Goal: Transaction & Acquisition: Purchase product/service

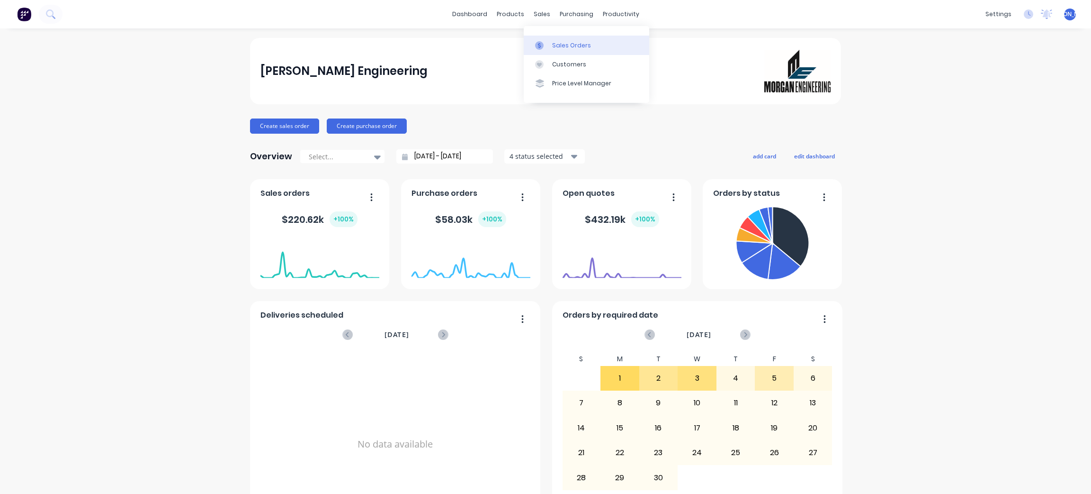
click at [579, 48] on div "Sales Orders" at bounding box center [571, 45] width 39 height 9
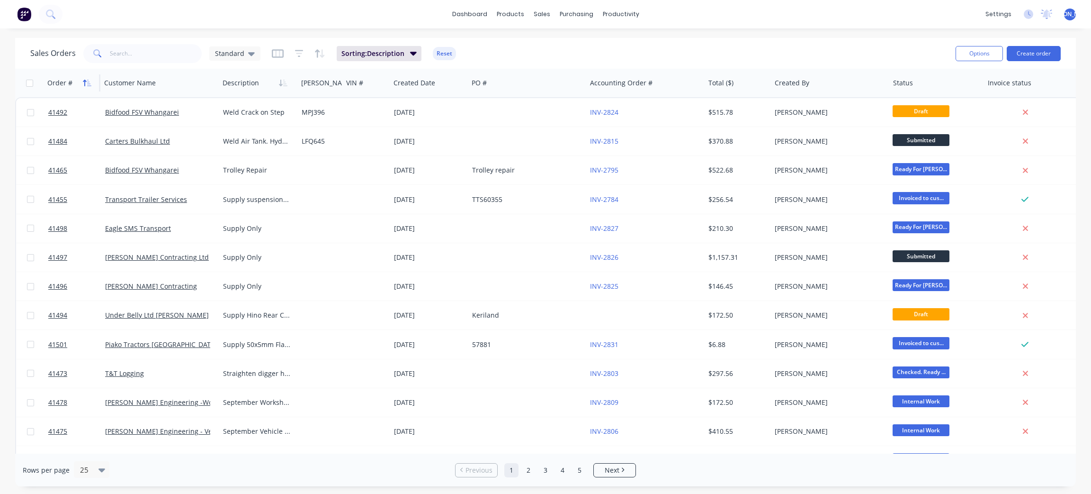
click at [89, 82] on icon "button" at bounding box center [87, 83] width 9 height 8
click at [88, 82] on icon "button" at bounding box center [87, 83] width 9 height 8
click at [72, 83] on div "Order #" at bounding box center [70, 82] width 47 height 19
click at [55, 82] on div "Order #" at bounding box center [59, 82] width 25 height 9
click at [84, 82] on icon "button" at bounding box center [84, 83] width 3 height 7
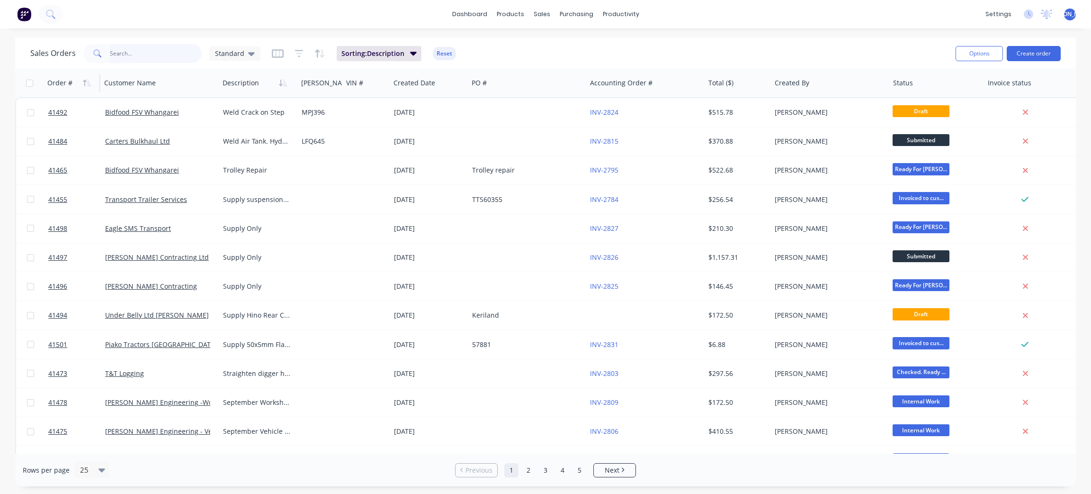
click at [132, 51] on input "text" at bounding box center [156, 53] width 92 height 19
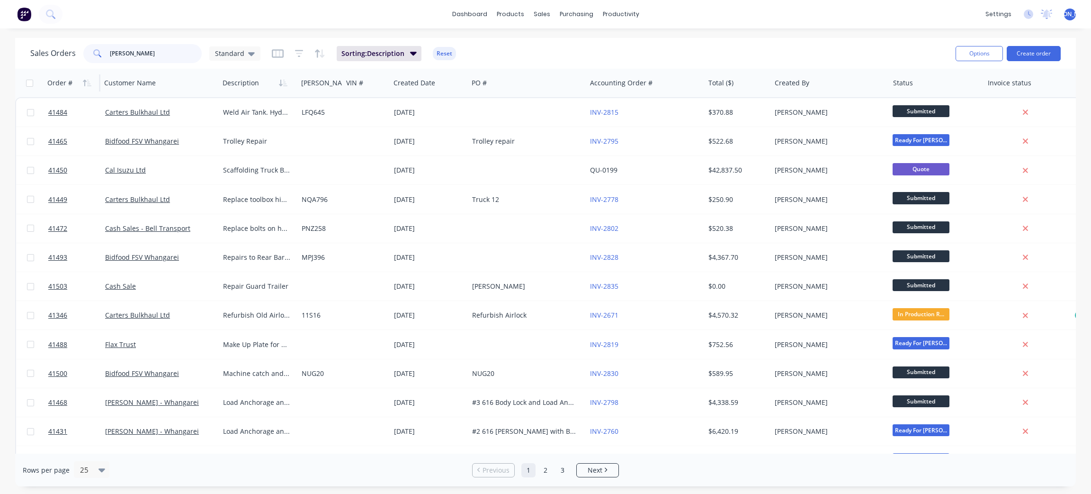
type input "[PERSON_NAME]"
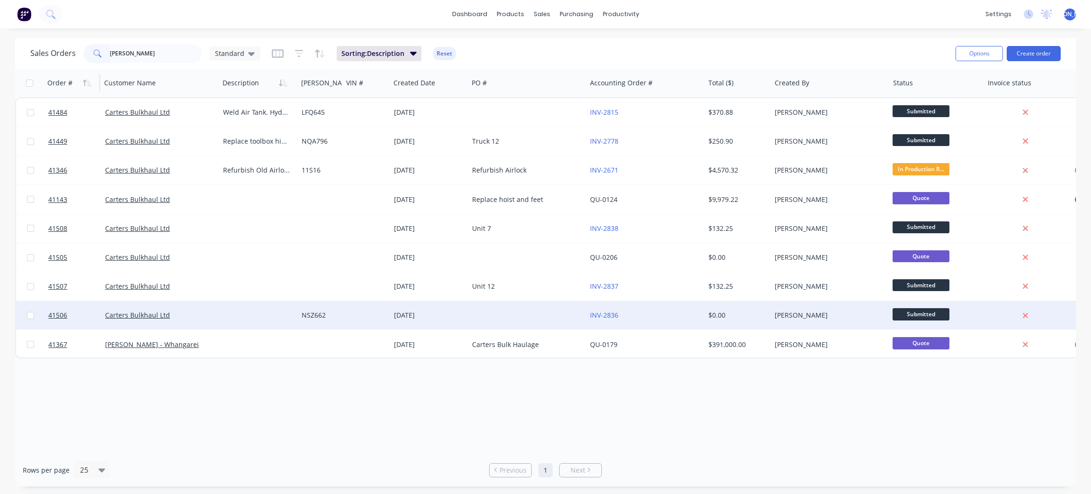
click at [243, 323] on div at bounding box center [258, 315] width 79 height 28
click at [168, 324] on div "Carters Bulkhaul Ltd" at bounding box center [160, 315] width 118 height 28
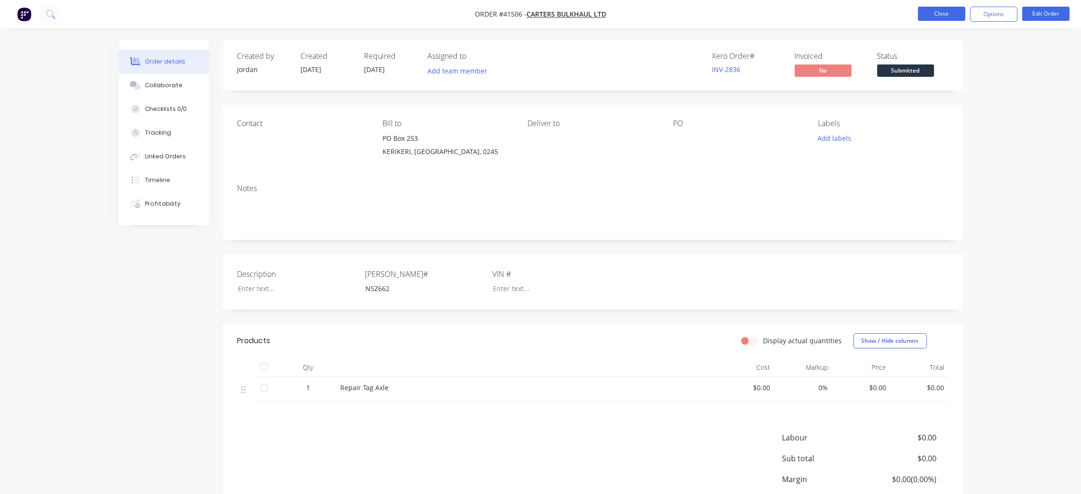
click at [923, 15] on button "Close" at bounding box center [941, 14] width 47 height 14
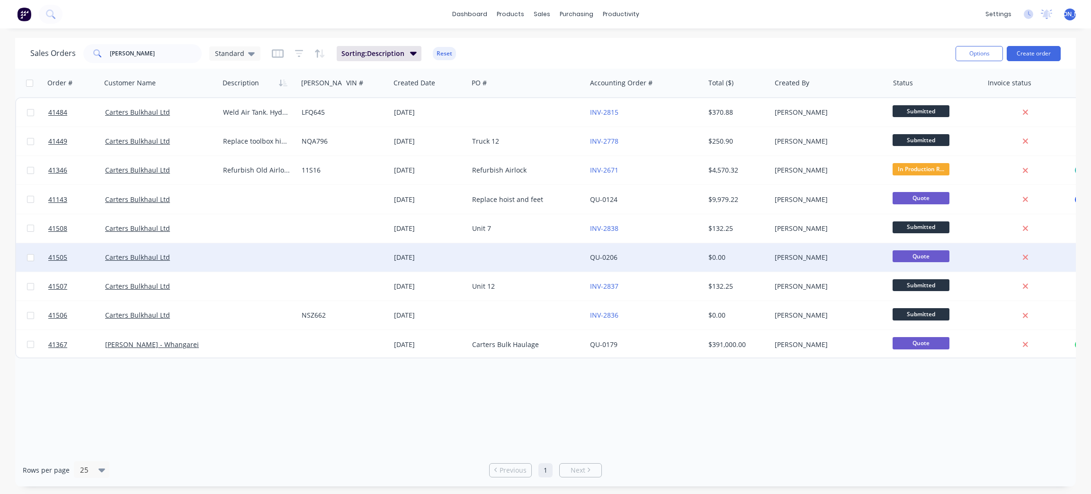
click at [143, 268] on div "Carters Bulkhaul Ltd" at bounding box center [160, 257] width 118 height 28
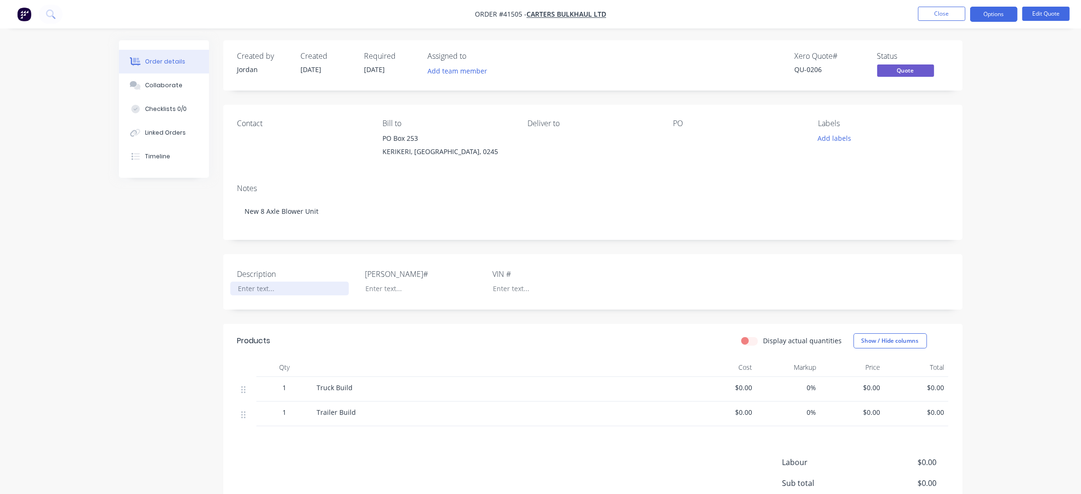
click at [254, 288] on div at bounding box center [289, 288] width 118 height 14
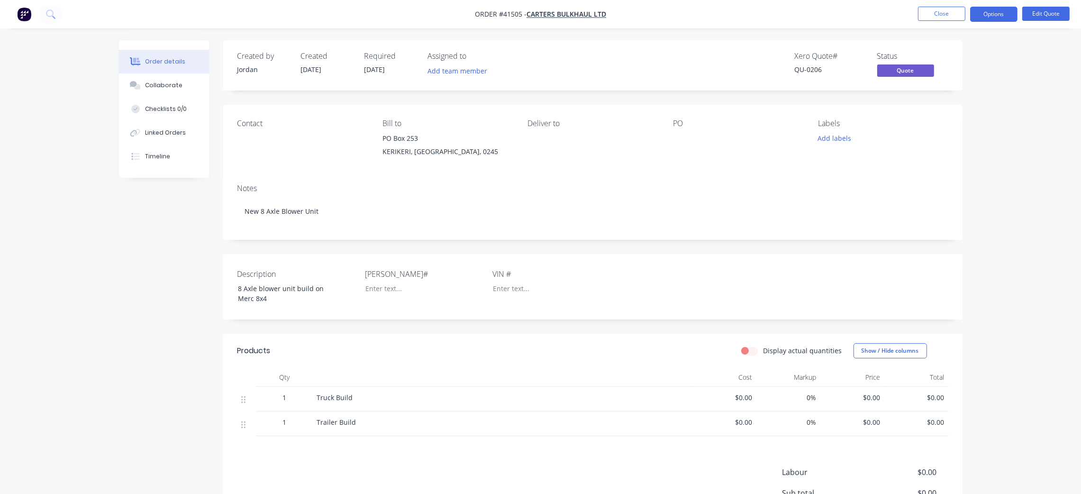
click at [399, 308] on div "Description 8 Axle blower unit build on Merc 8x4 [PERSON_NAME]# VIN #" at bounding box center [592, 286] width 739 height 65
drag, startPoint x: 251, startPoint y: 297, endPoint x: 229, endPoint y: 297, distance: 21.3
click at [229, 297] on div "Description 8 Axle blower unit build on Merc 8x4 [PERSON_NAME]# VIN #" at bounding box center [592, 286] width 739 height 65
click at [663, 295] on div "Description 8 Axle blower unit build on Merc 4x2 [PERSON_NAME]# VIN #" at bounding box center [592, 286] width 739 height 65
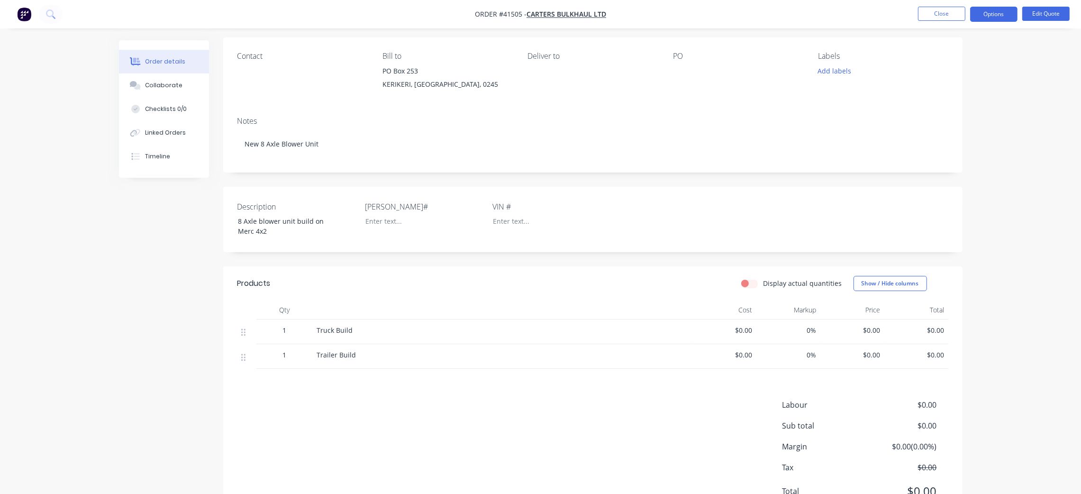
scroll to position [71, 0]
click at [748, 350] on span "$0.00" at bounding box center [724, 351] width 56 height 10
click at [1041, 13] on button "Edit Quote" at bounding box center [1045, 14] width 47 height 14
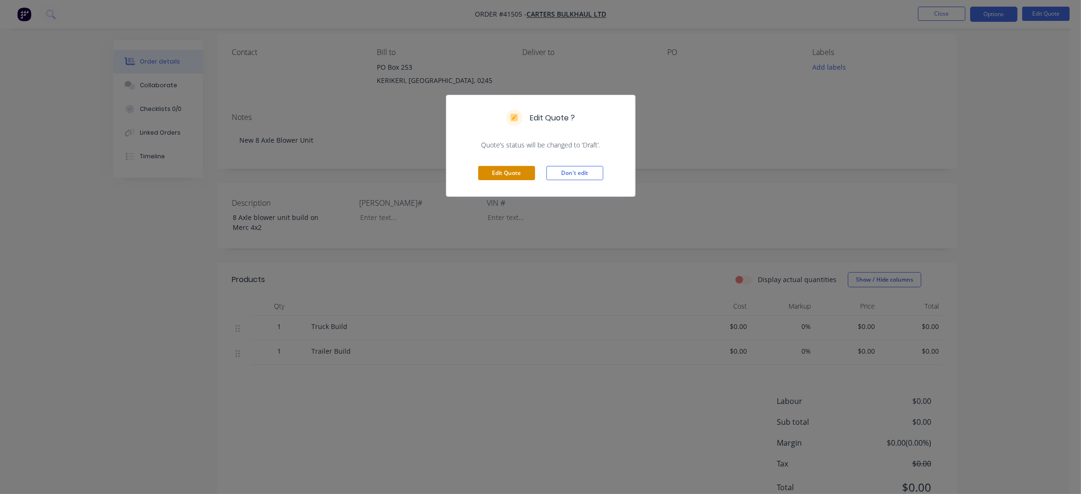
click at [509, 170] on button "Edit Quote" at bounding box center [506, 173] width 57 height 14
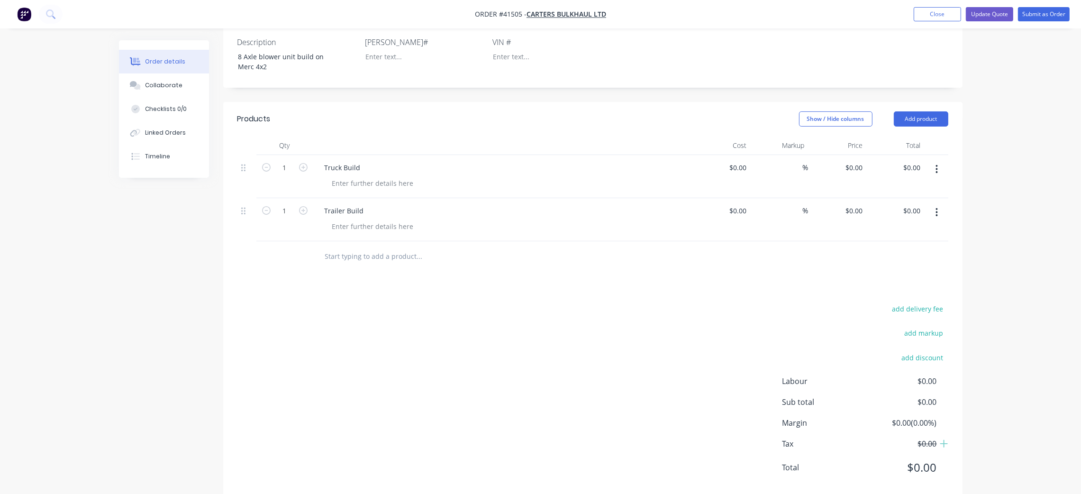
scroll to position [263, 0]
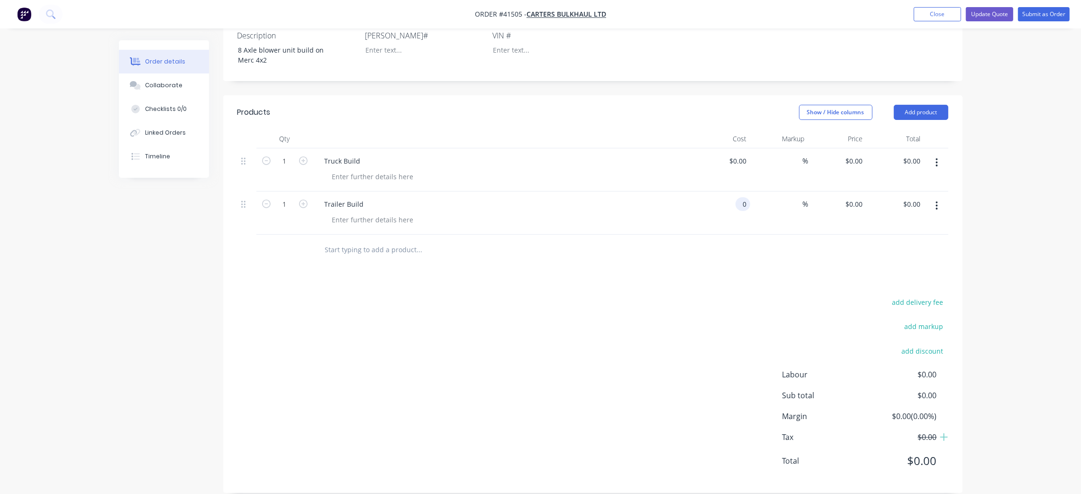
click at [740, 197] on input "0" at bounding box center [744, 204] width 11 height 14
type input "$0.00"
click at [858, 197] on input "0" at bounding box center [860, 204] width 11 height 14
type input "$250,000.00"
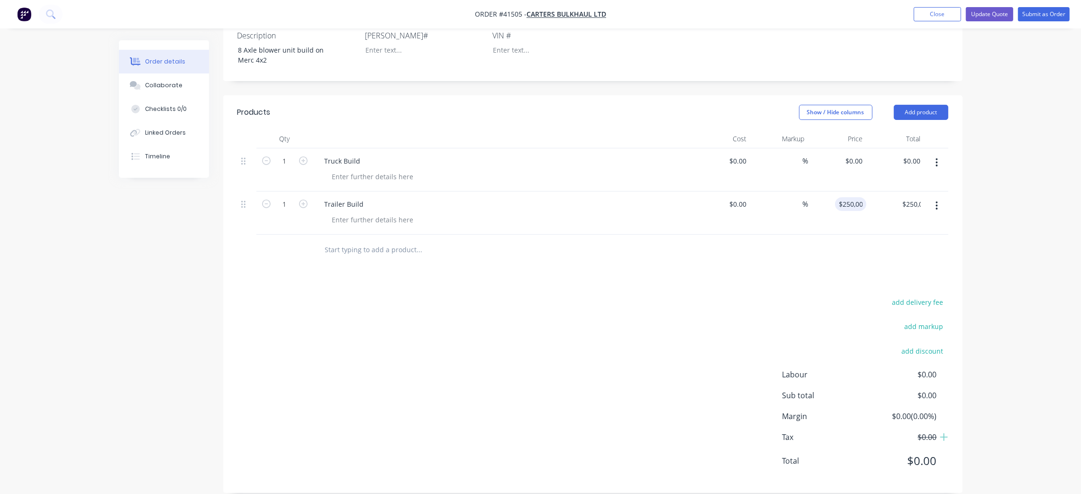
click at [782, 234] on div at bounding box center [592, 249] width 711 height 31
click at [738, 197] on div "0 $0.00" at bounding box center [737, 204] width 26 height 14
type input "$0.00"
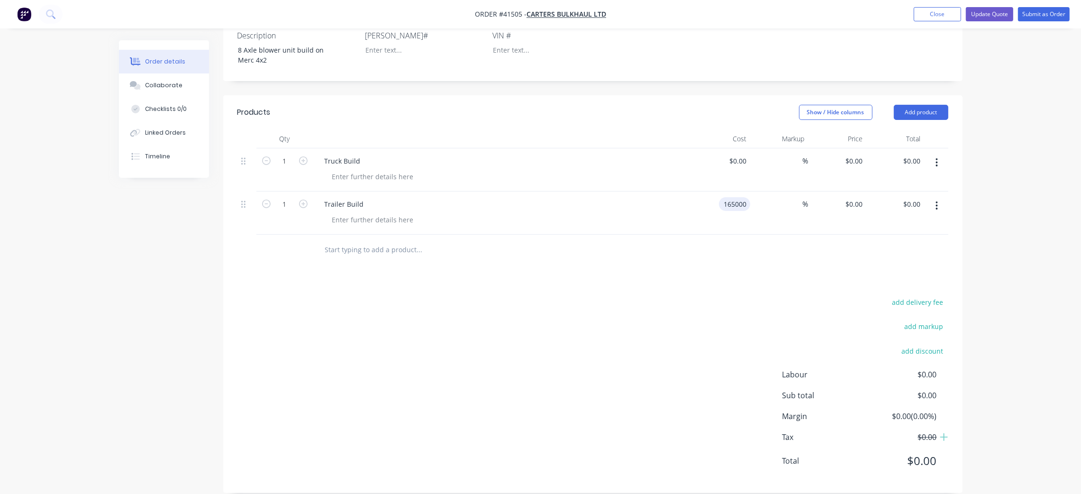
type input "$165,000.00"
click at [788, 238] on div at bounding box center [592, 249] width 711 height 31
click at [849, 197] on input "165000" at bounding box center [851, 204] width 27 height 14
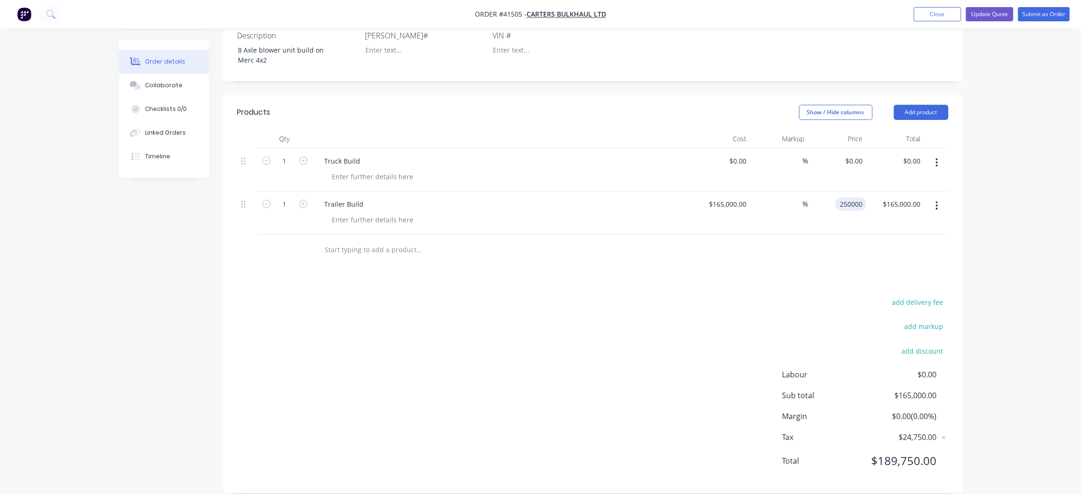
type input "250000"
type input "51.52"
type input "$250,000.00"
click at [802, 245] on div at bounding box center [592, 249] width 711 height 31
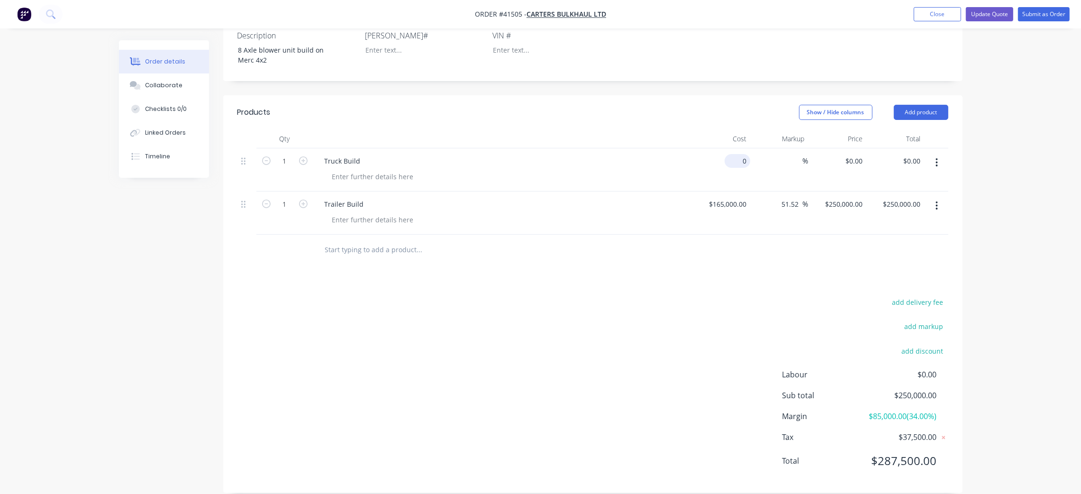
click at [737, 154] on div "0 $0.00" at bounding box center [737, 161] width 26 height 14
type input "$150,000.00"
type input "150000"
type input "$150,000.00"
click at [853, 154] on input "150000" at bounding box center [855, 161] width 22 height 14
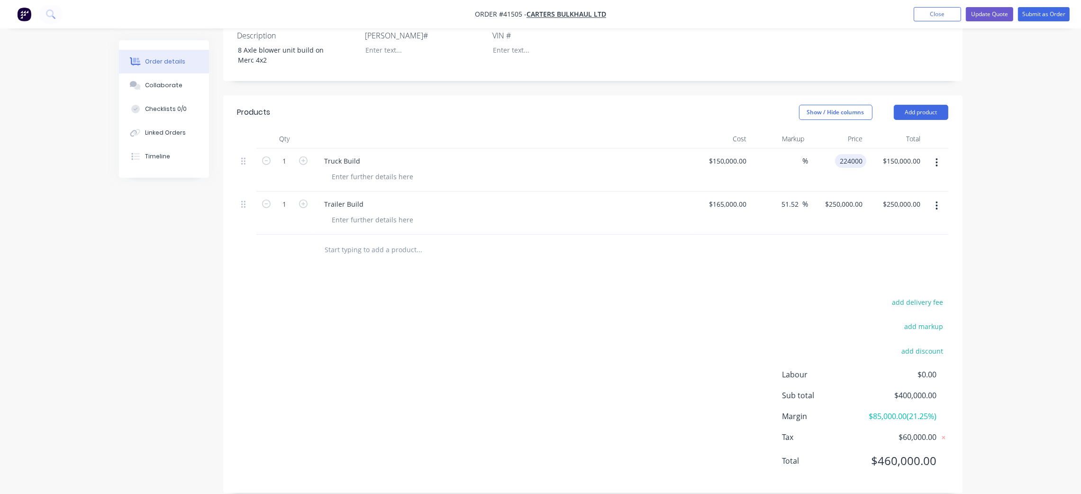
type input "224000"
type input "49.33"
type input "$224,000.00"
click at [593, 296] on div "add delivery fee add markup add discount Labour $0.00 Sub total $474,000.00 Mar…" at bounding box center [592, 387] width 711 height 183
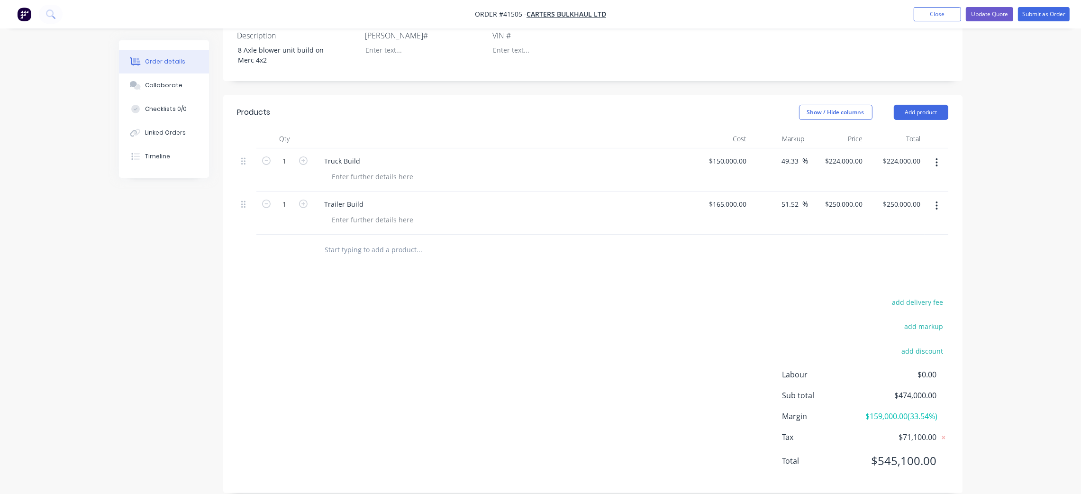
scroll to position [274, 0]
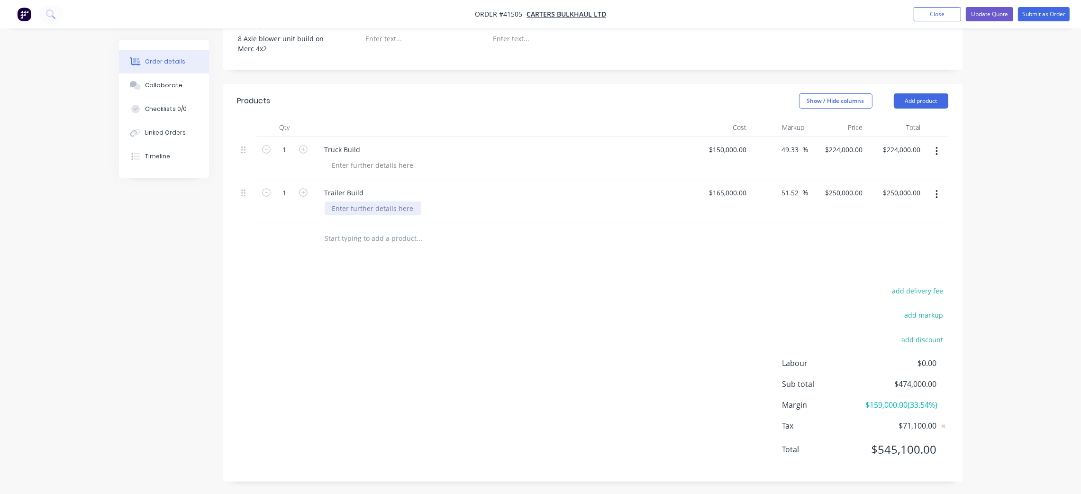
click at [376, 201] on div at bounding box center [372, 208] width 97 height 14
drag, startPoint x: 362, startPoint y: 192, endPoint x: 423, endPoint y: 186, distance: 60.9
click at [363, 201] on div "- 7.5m x 2." at bounding box center [348, 208] width 48 height 14
click at [382, 158] on div at bounding box center [372, 165] width 97 height 14
click at [476, 158] on div "- 6.4m x 2.5m" at bounding box center [506, 165] width 364 height 14
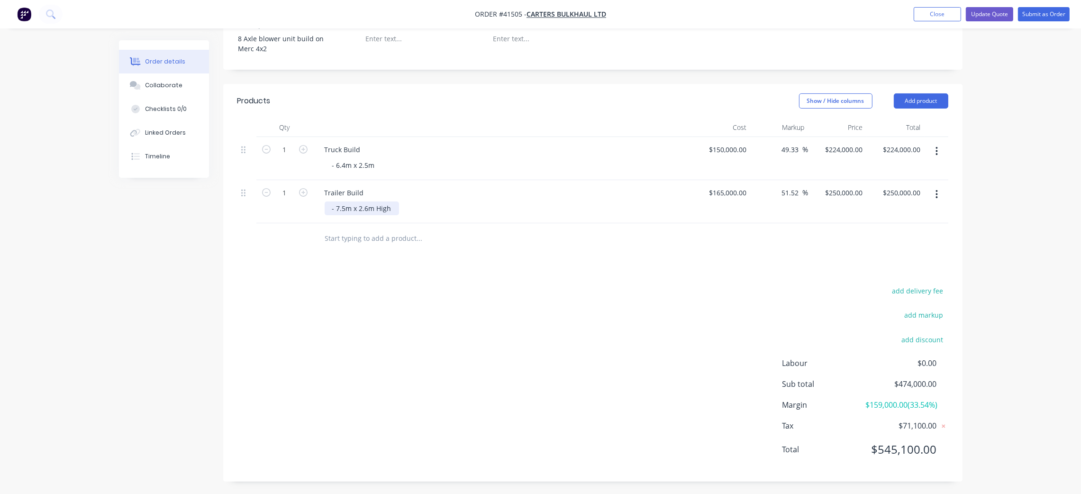
click at [390, 201] on div "- 7.5m x 2.6m High" at bounding box center [361, 208] width 74 height 14
click at [403, 234] on input "text" at bounding box center [418, 238] width 189 height 19
click at [924, 93] on button "Add product" at bounding box center [920, 100] width 54 height 15
click at [910, 251] on div "Notes (External)" at bounding box center [902, 258] width 73 height 14
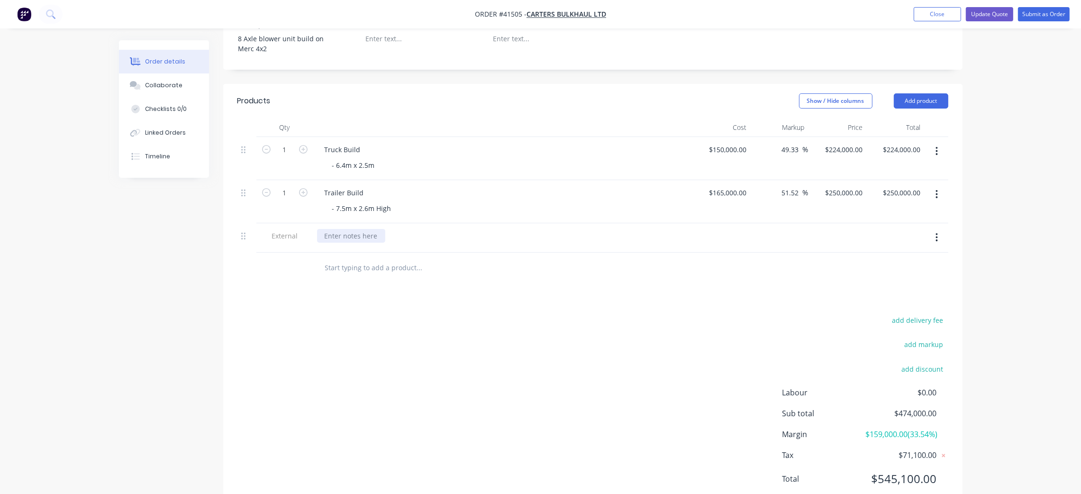
click at [350, 229] on div at bounding box center [351, 236] width 68 height 14
drag, startPoint x: 342, startPoint y: 223, endPoint x: 349, endPoint y: 218, distance: 8.5
click at [342, 229] on div "96Q" at bounding box center [331, 236] width 28 height 14
click at [414, 279] on div "Products Show / Hide columns Add product Qty Cost Markup Price Total 1 Truck Bu…" at bounding box center [592, 297] width 739 height 427
click at [324, 229] on div "96Q23" at bounding box center [335, 236] width 36 height 14
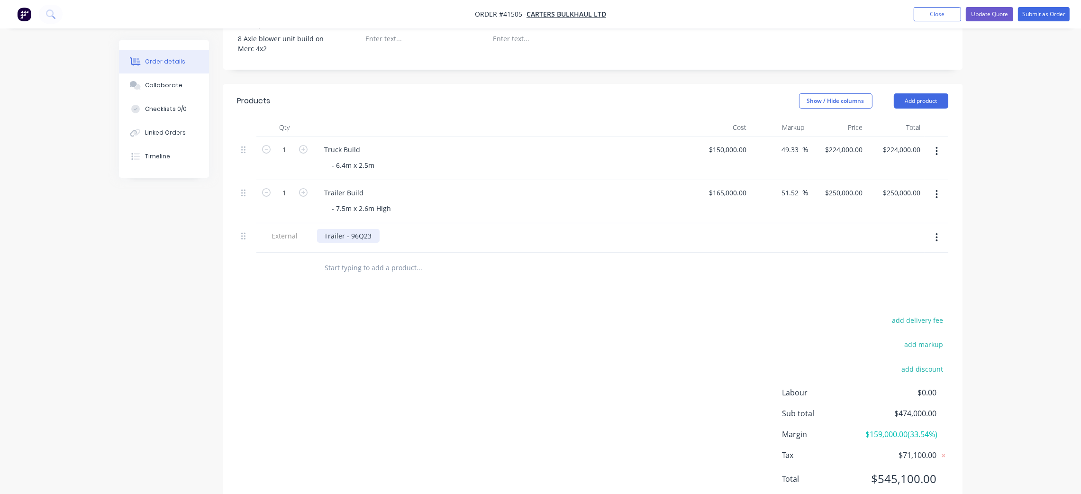
drag, startPoint x: 370, startPoint y: 225, endPoint x: 414, endPoint y: 208, distance: 46.5
click at [370, 229] on div "Trailer - 96Q23" at bounding box center [348, 236] width 63 height 14
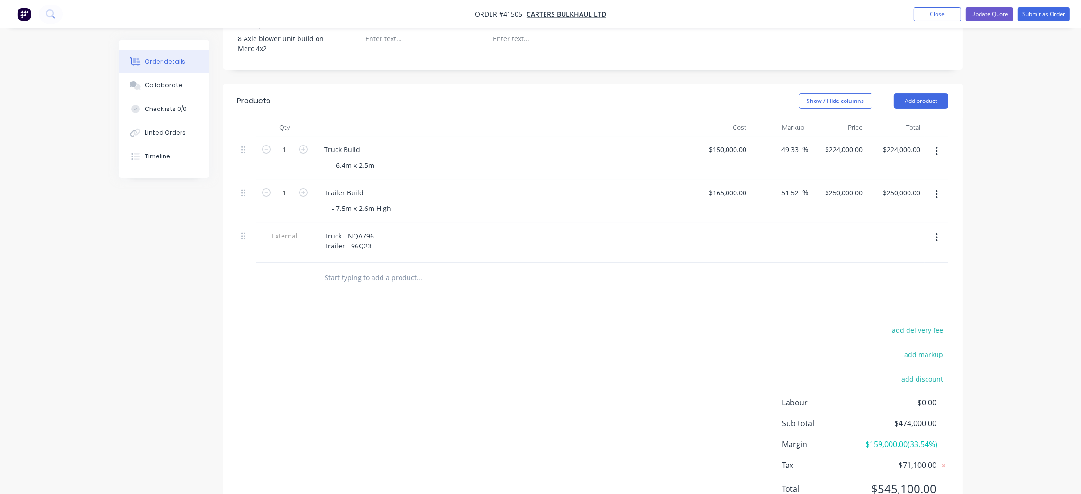
click at [303, 275] on div at bounding box center [284, 277] width 57 height 31
drag, startPoint x: 723, startPoint y: 137, endPoint x: 728, endPoint y: 132, distance: 7.4
click at [723, 143] on input "150000" at bounding box center [735, 150] width 27 height 14
type input "$160,000.00"
type input "$238,933.3333"
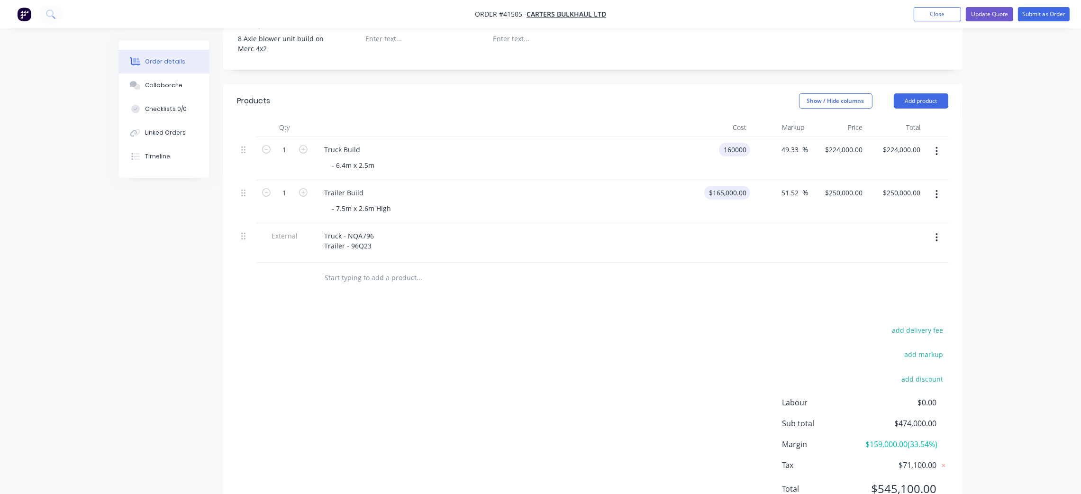
type input "$238,933.33"
type input "165000"
click at [729, 186] on input "165000" at bounding box center [735, 193] width 27 height 14
type input "160000"
type input "$165,000.00"
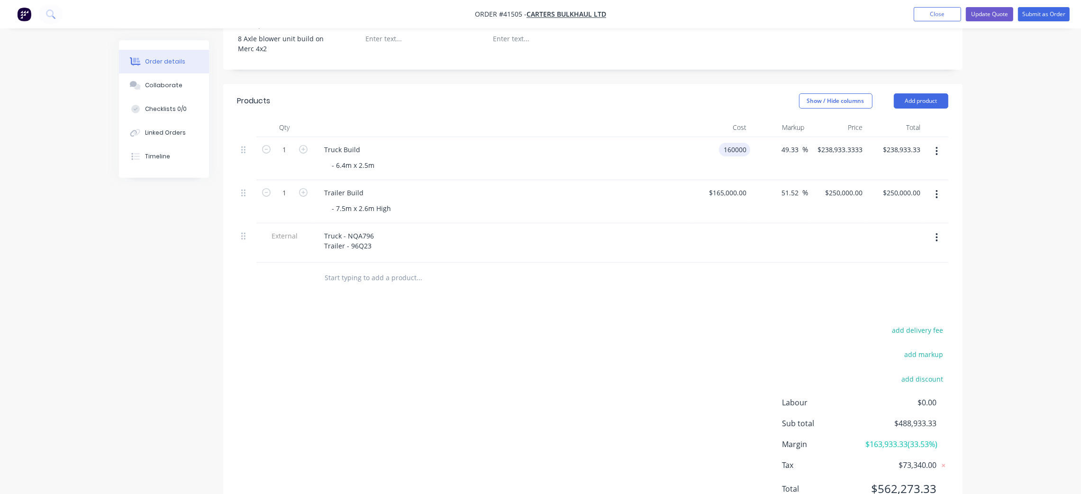
click at [729, 143] on input "160000" at bounding box center [735, 150] width 27 height 14
type input "$150,000.00"
type input "$224,000.00"
click at [621, 158] on div "- 6.4m x 2.5m" at bounding box center [506, 165] width 364 height 14
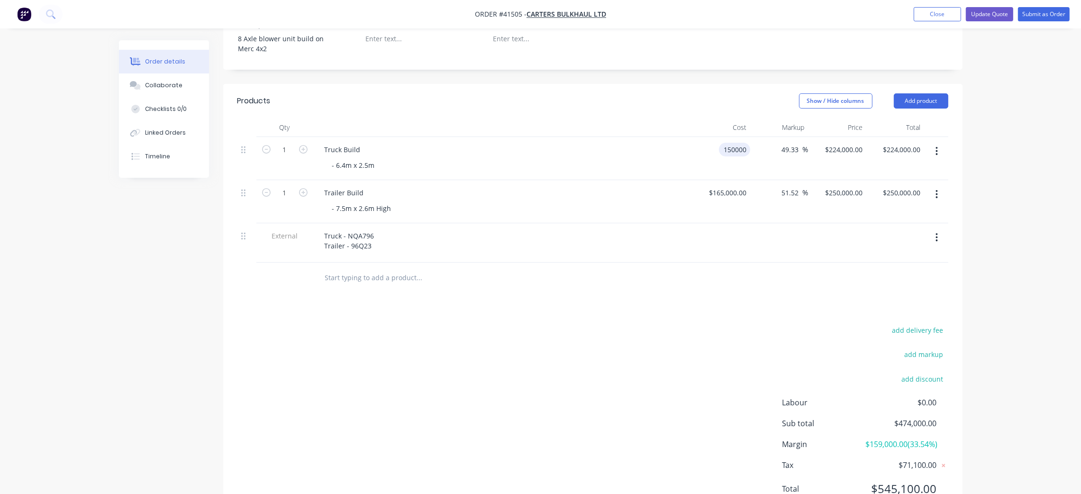
click at [730, 143] on input "150000" at bounding box center [735, 150] width 27 height 14
type input "$165,000.00"
type input "246400"
type input "$246,400.00"
click at [837, 143] on div "246400 246400" at bounding box center [850, 150] width 31 height 14
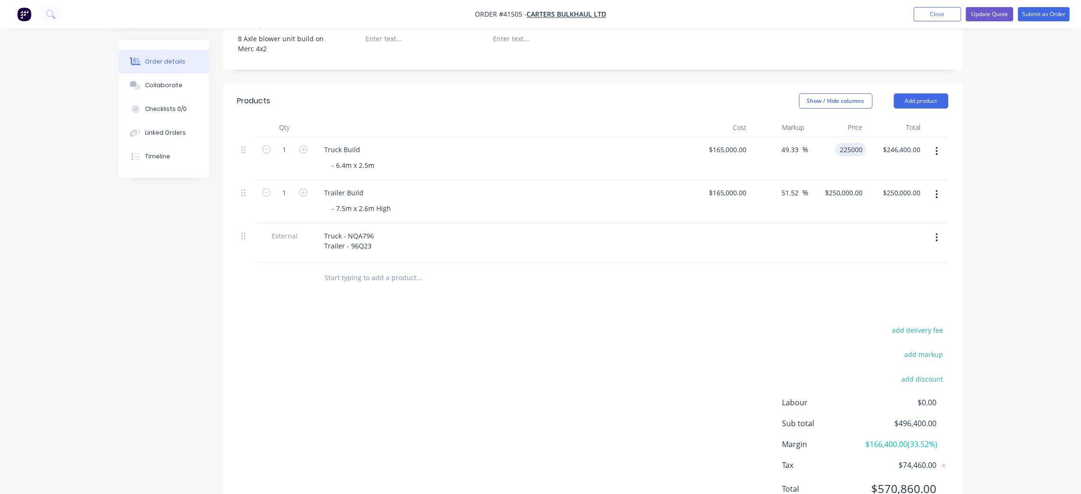
type input "225000"
type input "36.36"
type input "$225,000.00"
click at [741, 232] on div at bounding box center [721, 242] width 58 height 39
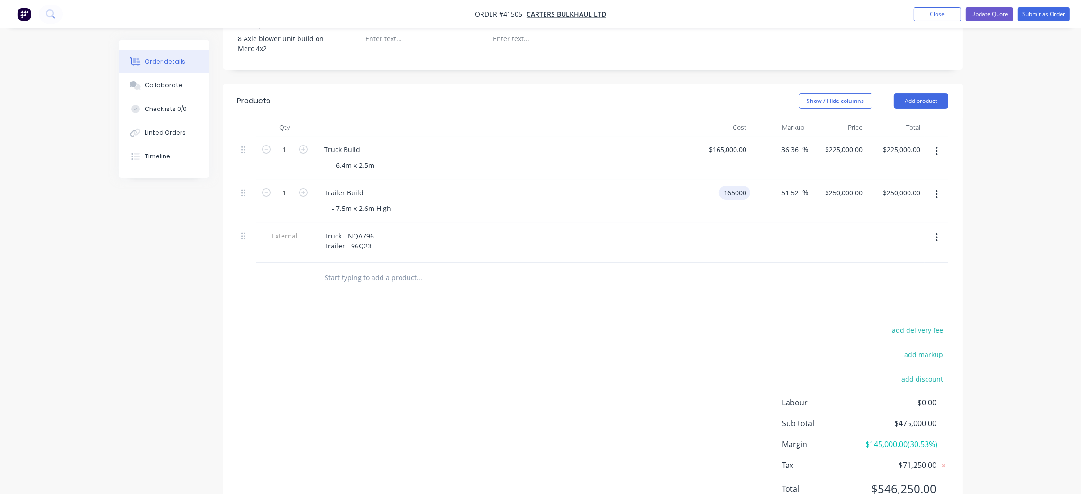
click at [719, 186] on div "165000 165000" at bounding box center [734, 193] width 31 height 14
type input "$170,000.00"
type input "$257,575.7576"
type input "$257,575.76"
click at [709, 309] on div "Products Show / Hide columns Add product Qty Cost Markup Price Total 1 Truck Bu…" at bounding box center [592, 302] width 739 height 437
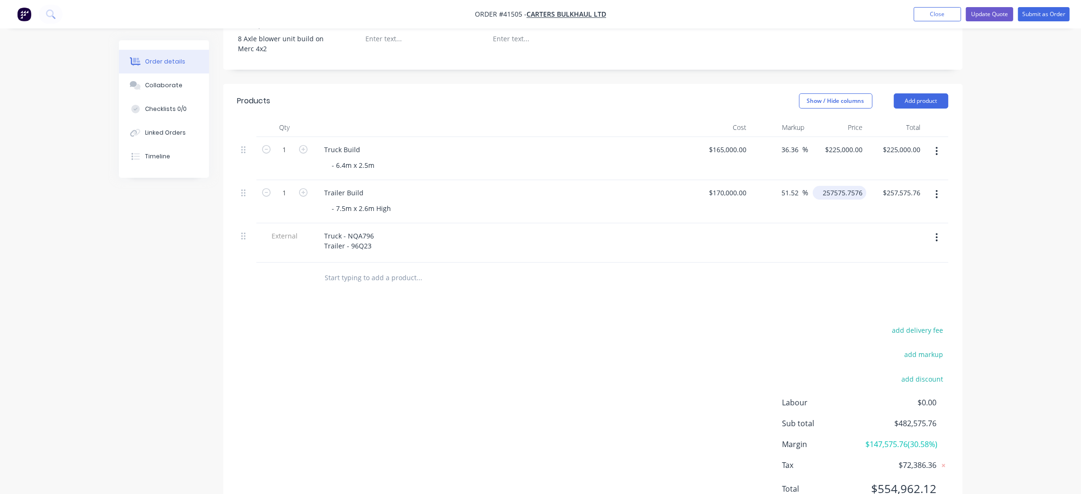
click at [849, 186] on input "257575.7576" at bounding box center [841, 193] width 50 height 14
type input "250000"
type input "47.06"
type input "$250,000.00"
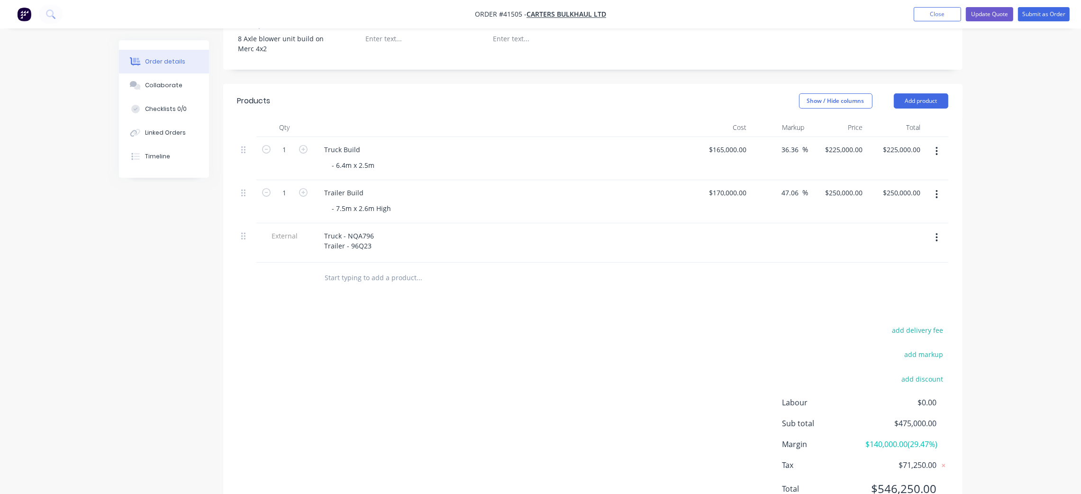
click at [784, 264] on div at bounding box center [592, 277] width 711 height 31
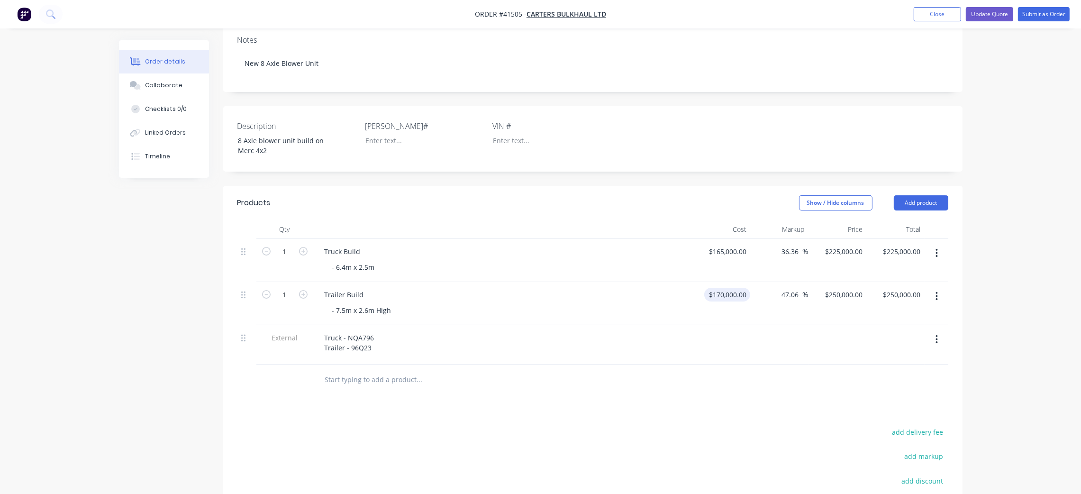
scroll to position [171, 0]
click at [834, 240] on div "225000 $225,000.00" at bounding box center [837, 261] width 58 height 43
type input "215000"
type input "30.3"
type input "$215,000.00"
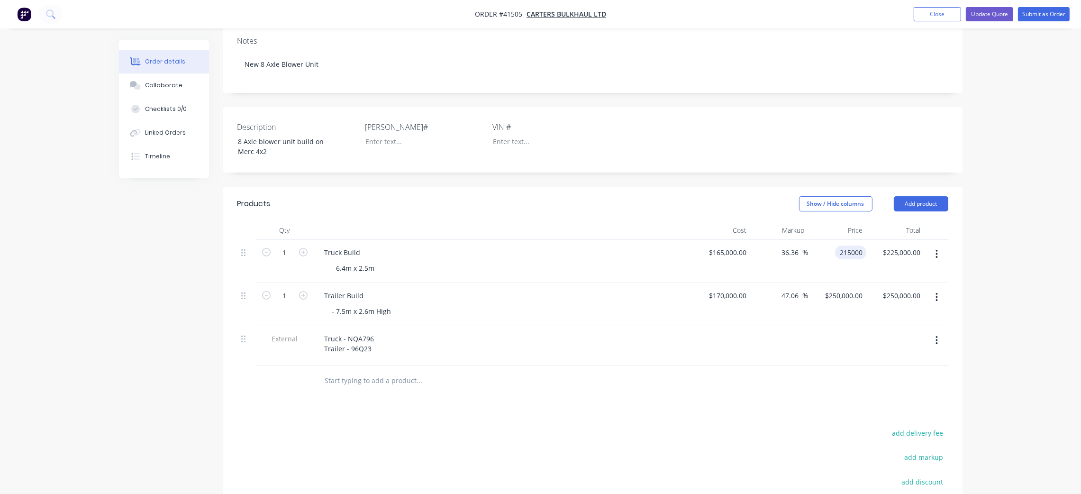
type input "$215,000.00"
click at [737, 399] on div "Products Show / Hide columns Add product Qty Cost Markup Price Total 1 Truck Bu…" at bounding box center [592, 405] width 739 height 437
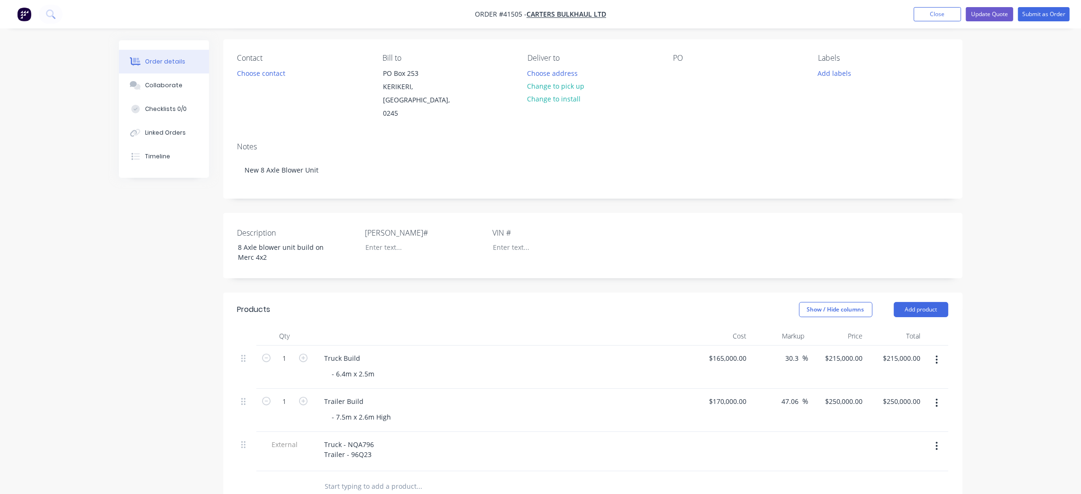
scroll to position [71, 0]
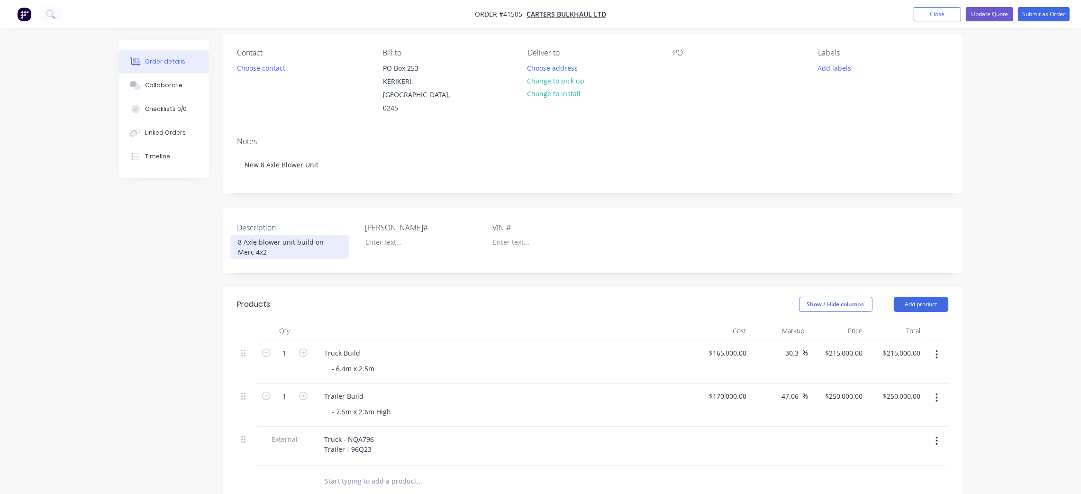
click at [263, 235] on div "8 Axle blower unit build on Merc 4x2" at bounding box center [289, 247] width 118 height 24
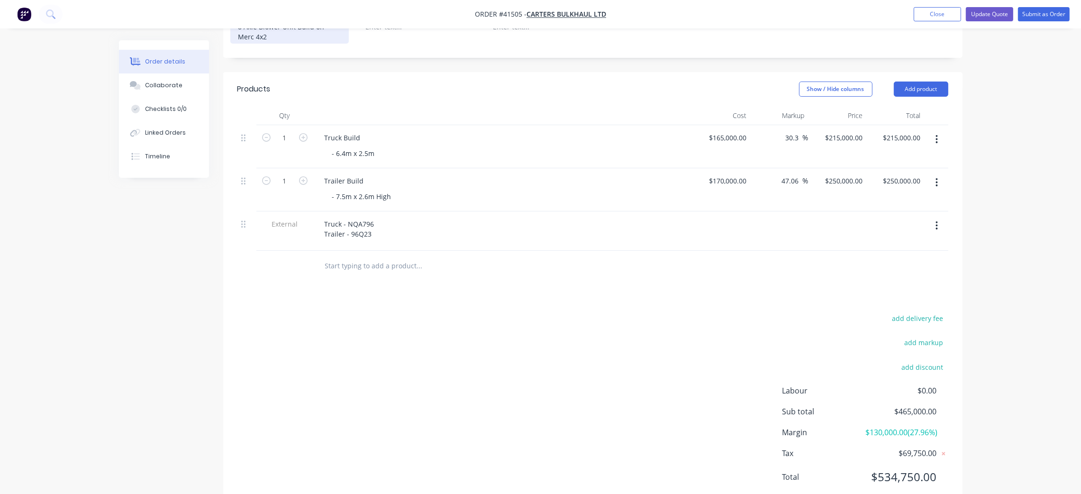
scroll to position [314, 0]
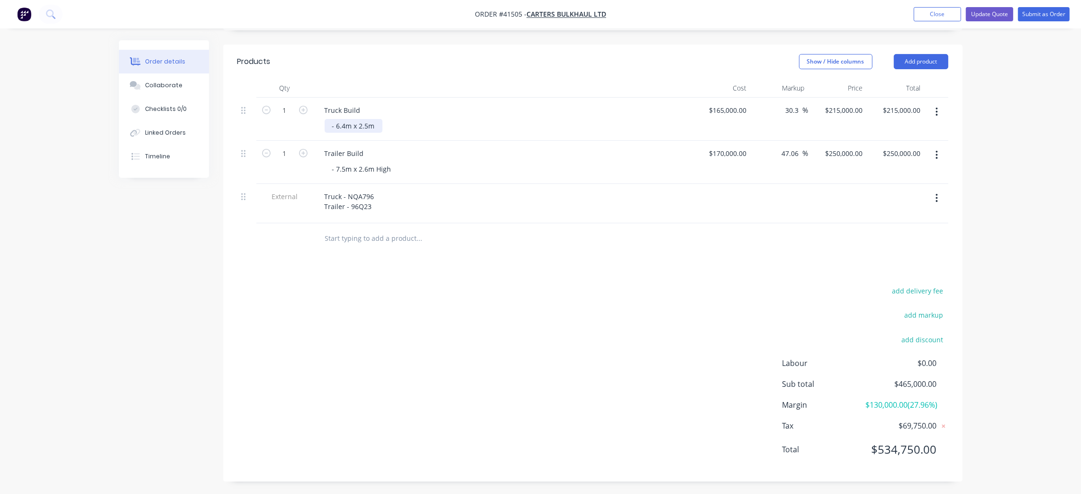
click at [332, 119] on div "- 6.4m x 2.5m" at bounding box center [353, 126] width 58 height 14
click at [396, 126] on div "- Truck specs as per previous build - NQA796 - 6.4m x 2.5m" at bounding box center [424, 126] width 201 height 14
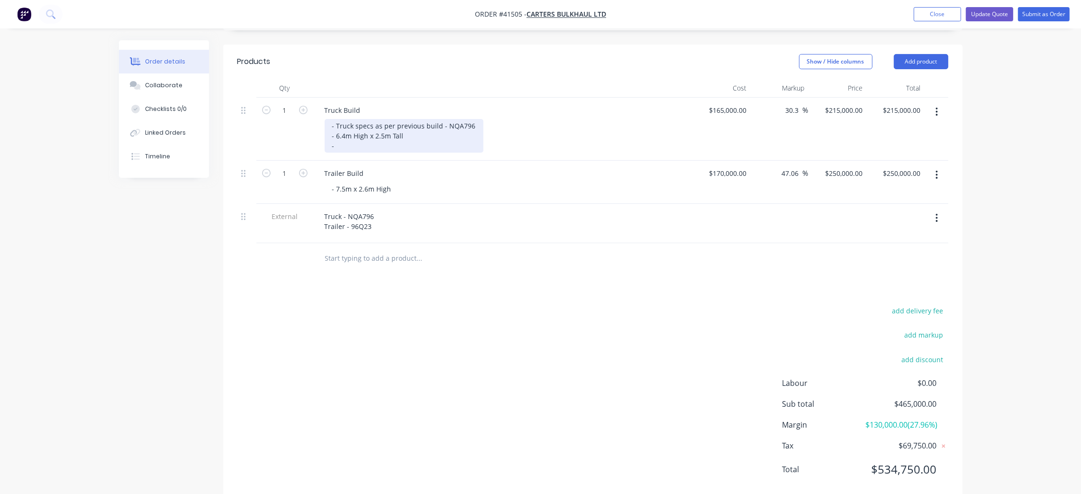
click at [343, 134] on div "- Truck specs as per previous build - NQA796 - 6.4m High x 2.5m Tall -" at bounding box center [403, 136] width 159 height 34
click at [369, 130] on div "- Truck specs as per previous build - NQA796 - 6.4m High x 2.5m Tall - [PERSON_…" at bounding box center [403, 136] width 159 height 34
click at [450, 133] on div "- Truck specs as per previous build - NQA796 - 6.4m High x 2.5m Tall - [PERSON_…" at bounding box center [403, 136] width 159 height 34
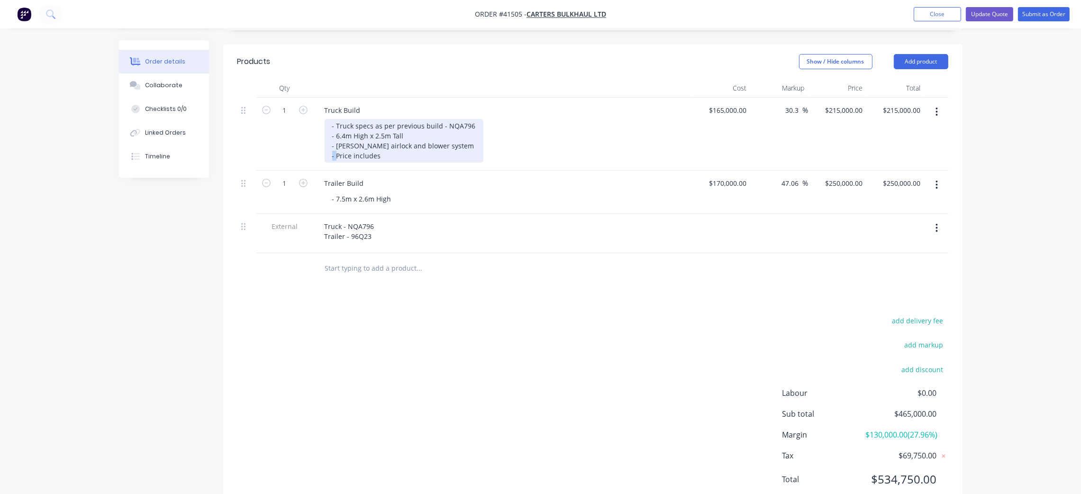
drag, startPoint x: 337, startPoint y: 141, endPoint x: 319, endPoint y: 137, distance: 18.3
click at [320, 138] on div "Truck Build - Truck specs as per previous build - NQA796 - 6.4m High x 2.5m Tal…" at bounding box center [502, 134] width 379 height 73
drag, startPoint x: 367, startPoint y: 142, endPoint x: 316, endPoint y: 138, distance: 50.8
click at [316, 138] on div "Truck Build - Truck specs as per previous build - NQA796 - 6.4m High x 2.5m Tal…" at bounding box center [502, 134] width 379 height 73
click at [470, 119] on div "- Truck specs as per previous build - NQA796 - 6.4m High x 2.5m Tall - [PERSON_…" at bounding box center [403, 141] width 159 height 44
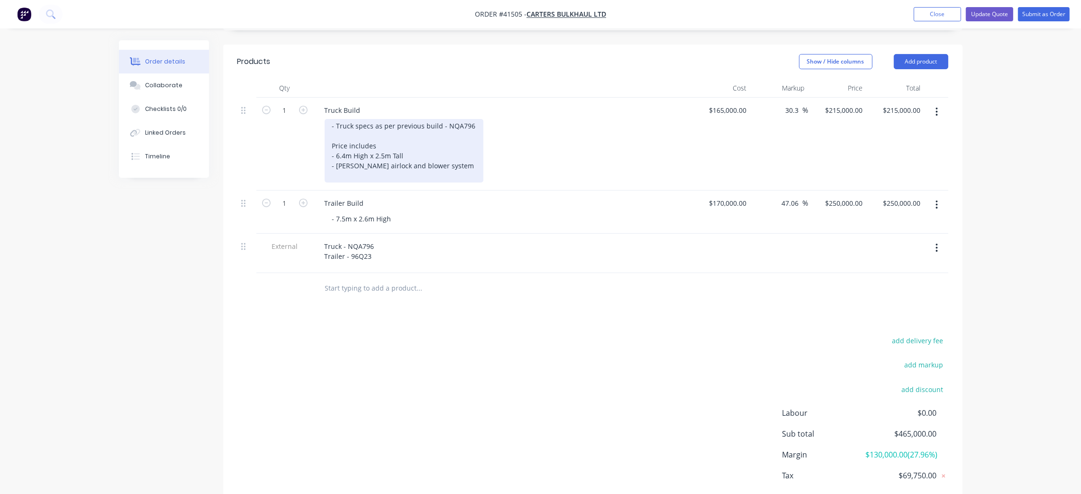
click at [457, 152] on div "- Truck specs as per previous build - NQA796 Price includes - 6.4m High x 2.5m …" at bounding box center [403, 150] width 159 height 63
click at [408, 143] on div "- Truck specs as per previous build - NQA796 Price includes - 6.4m High x 2.5m …" at bounding box center [403, 150] width 159 height 63
drag, startPoint x: 448, startPoint y: 154, endPoint x: 458, endPoint y: 137, distance: 20.0
click at [448, 153] on div "- Truck specs as per previous build - NQA796 Price includes - 6.4m High x 2.5m …" at bounding box center [403, 150] width 159 height 63
click at [378, 161] on div "- Truck specs as per previous build - NQA796 Price includes - 6.4m High x 2.5m …" at bounding box center [403, 150] width 159 height 63
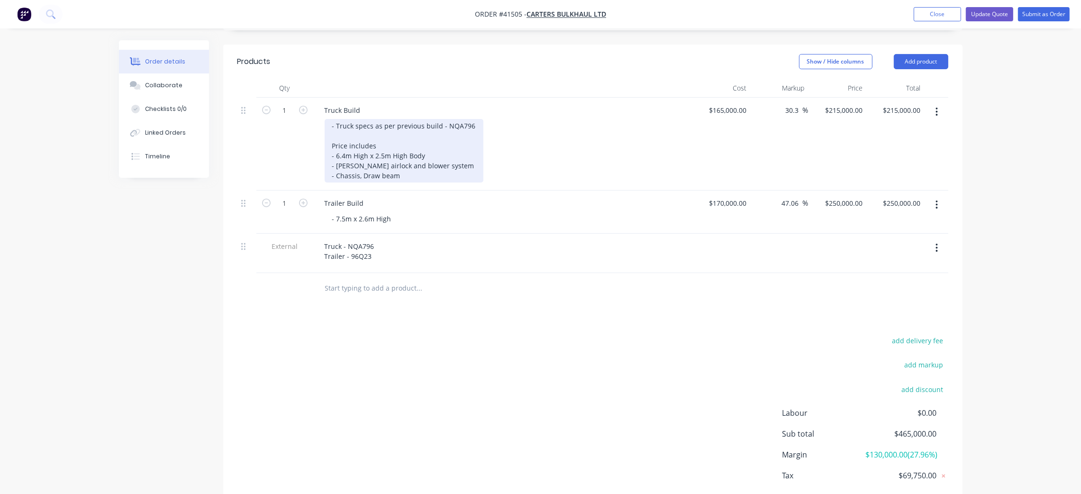
drag, startPoint x: 360, startPoint y: 162, endPoint x: 377, endPoint y: 155, distance: 17.6
click at [360, 162] on div "- Truck specs as per previous build - NQA796 Price includes - 6.4m High x 2.5m …" at bounding box center [403, 150] width 159 height 63
click at [454, 162] on div "- Truck specs as per previous build - NQA796 Price includes - 6.4m High x 2.5m …" at bounding box center [403, 150] width 159 height 63
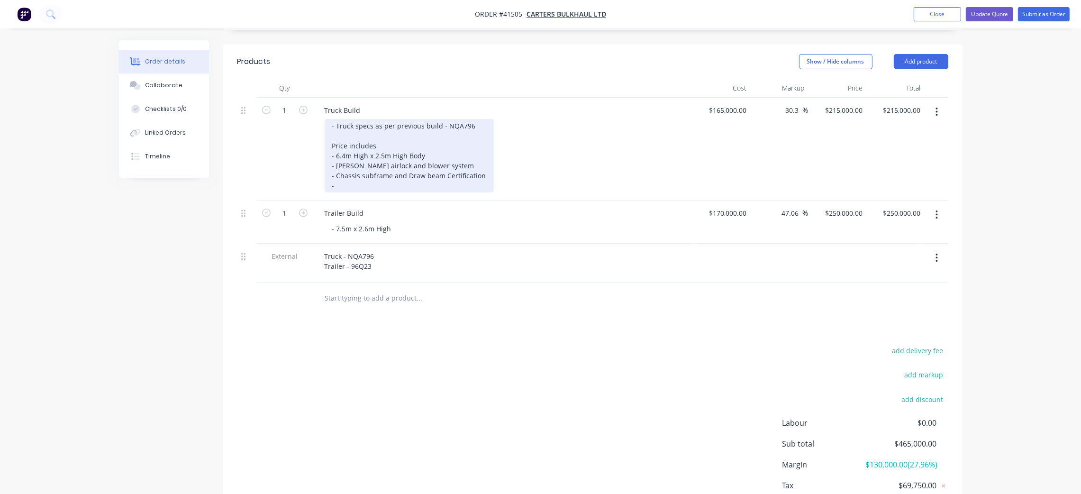
drag, startPoint x: 411, startPoint y: 159, endPoint x: 429, endPoint y: 149, distance: 20.4
click at [411, 158] on div "- Truck specs as per previous build - NQA796 Price includes - 6.4m High x 2.5m …" at bounding box center [408, 155] width 169 height 73
click at [373, 172] on div "- Truck specs as per previous build - NQA796 Price includes - 6.4m High x 2.5m …" at bounding box center [408, 155] width 169 height 73
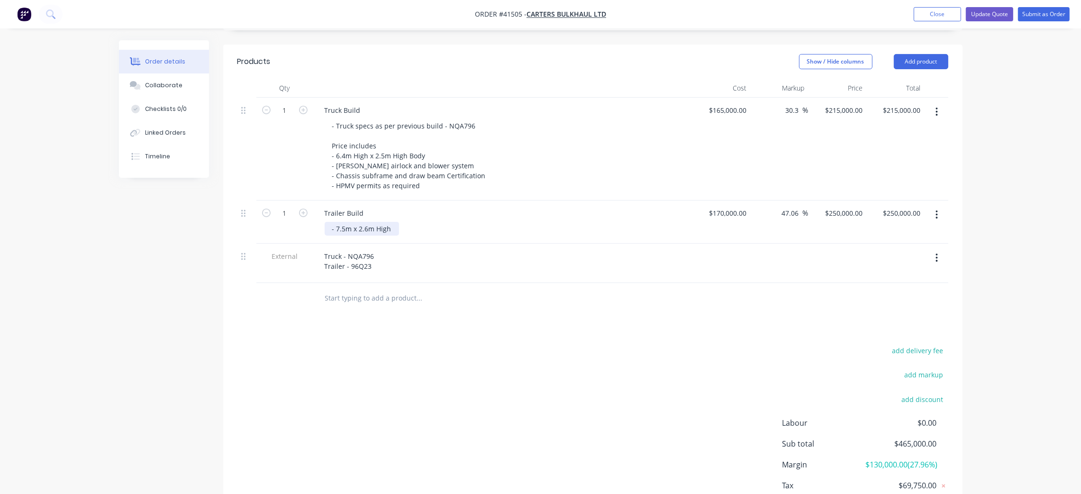
click at [329, 224] on div "Trailer Build - 7.5m x 2.6m High" at bounding box center [502, 221] width 379 height 43
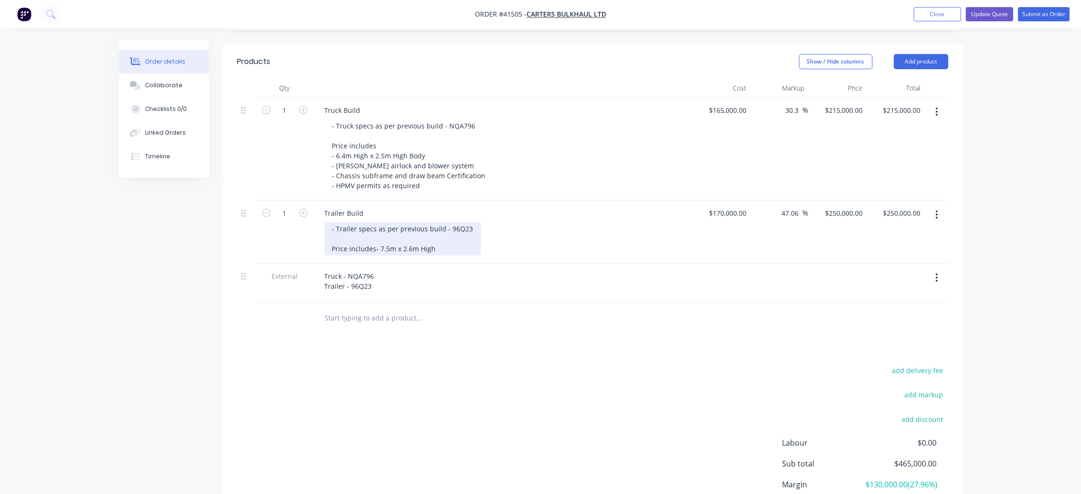
click at [400, 247] on div "- Trailer specs as per previous build - 96Q23 Price includes - 7.5m x 2.6m High" at bounding box center [402, 239] width 156 height 34
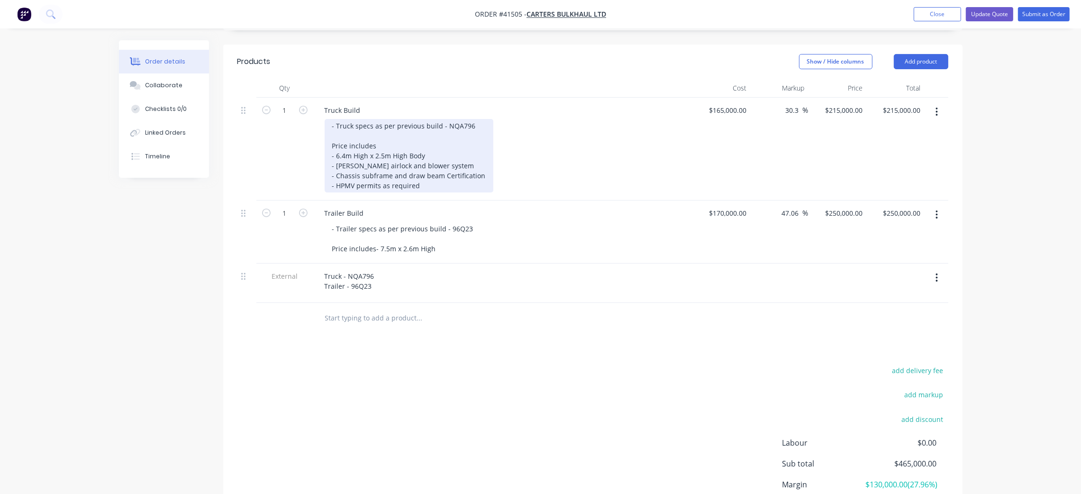
click at [366, 141] on div "- Truck specs as per previous build - NQA796 Price includes - 6.4m High x 2.5m …" at bounding box center [408, 155] width 169 height 73
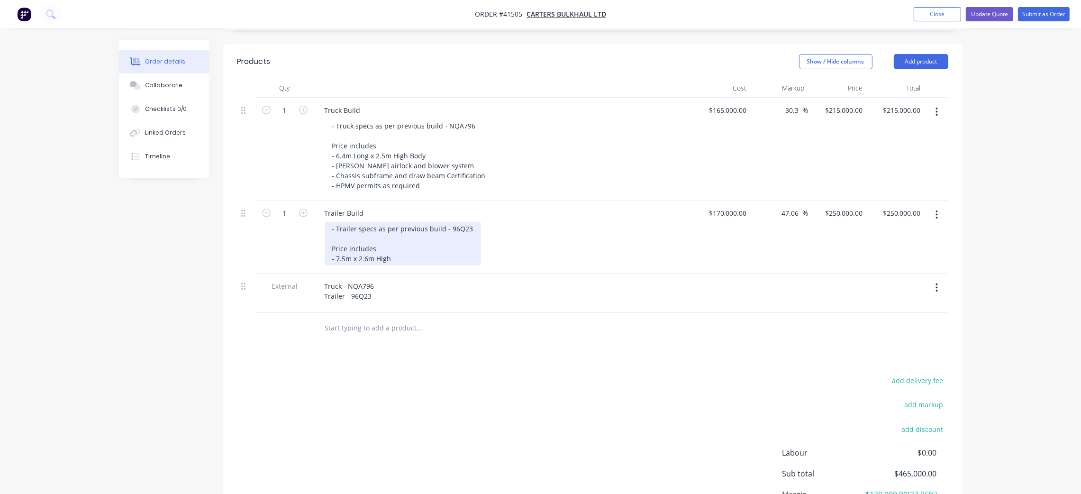
click at [384, 238] on div "- Trailer specs as per previous build - 96Q23 Price includes - 7.5m x 2.6m High" at bounding box center [402, 244] width 156 height 44
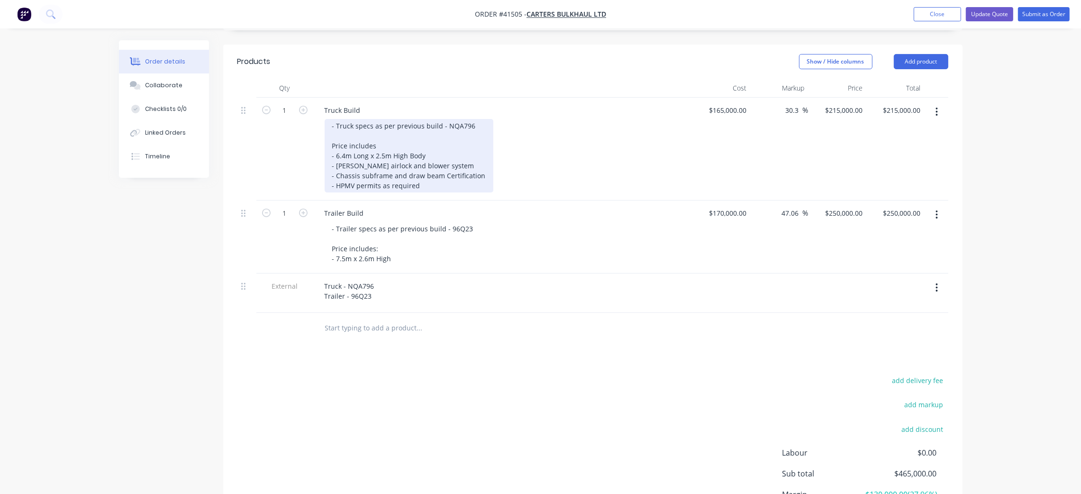
click at [376, 133] on div "- Truck specs as per previous build - NQA796 Price includes - 6.4m Long x 2.5m …" at bounding box center [408, 155] width 169 height 73
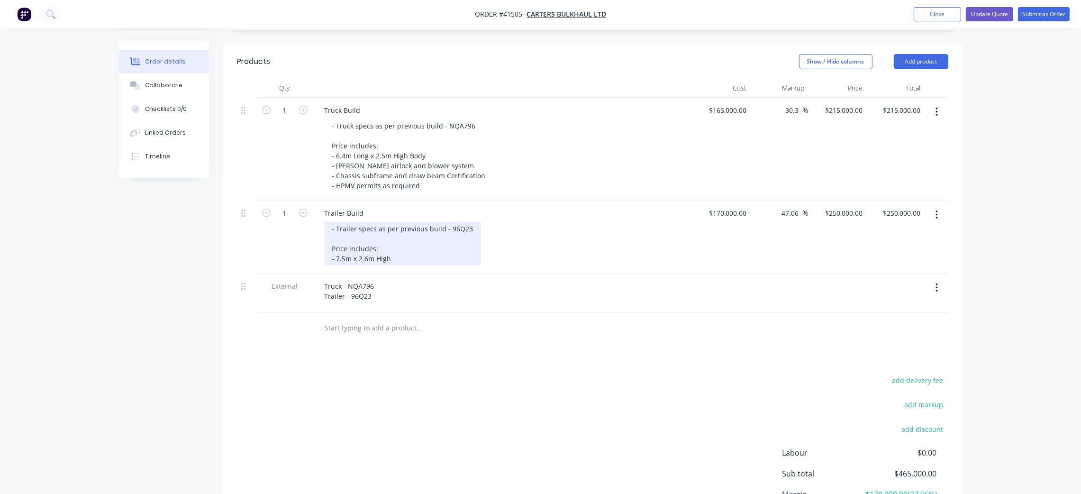
drag, startPoint x: 394, startPoint y: 246, endPoint x: 397, endPoint y: 239, distance: 8.3
click at [394, 244] on div "- Trailer specs as per previous build - 96Q23 Price includes: - 7.5m x 2.6m High" at bounding box center [402, 244] width 156 height 44
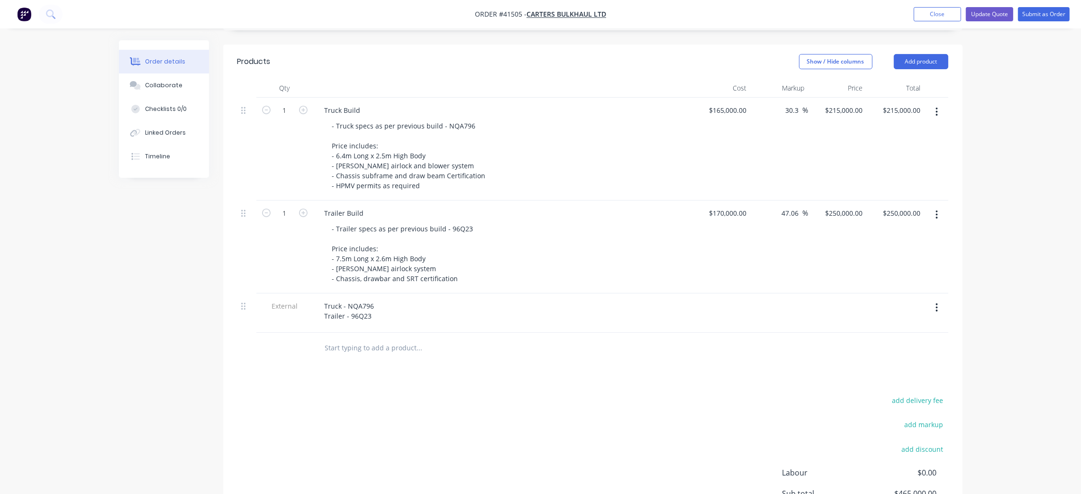
click at [547, 243] on div "- Trailer specs as per previous build - 96Q23 Price includes: - 7.5m Long x 2.6…" at bounding box center [506, 253] width 364 height 63
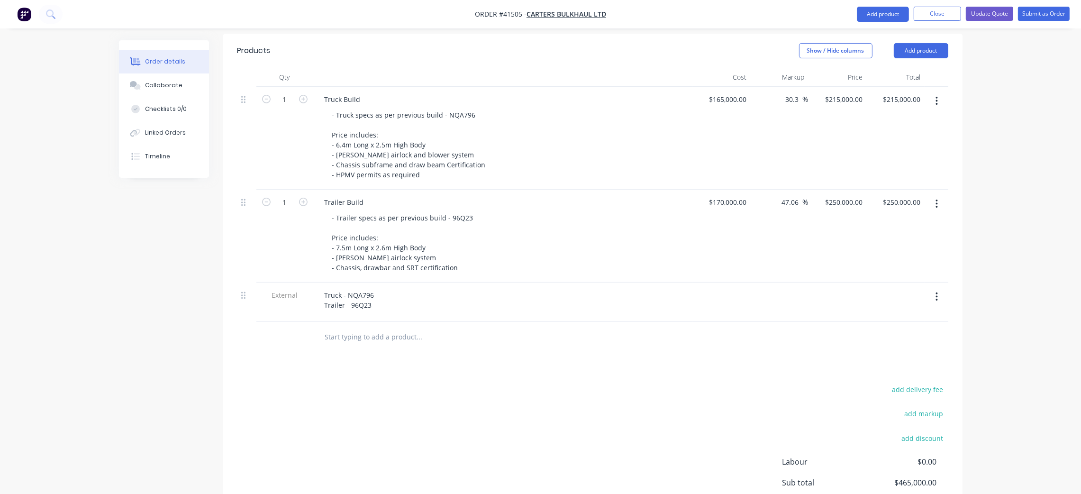
scroll to position [281, 0]
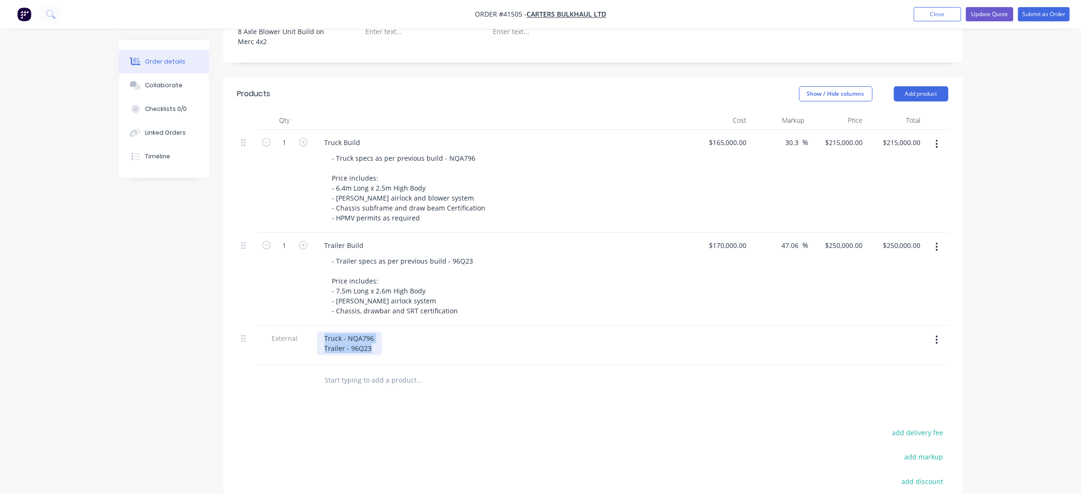
drag, startPoint x: 376, startPoint y: 334, endPoint x: 309, endPoint y: 320, distance: 67.9
click at [316, 325] on div "Truck - NQA796 Trailer - 96Q23" at bounding box center [502, 344] width 379 height 39
click at [583, 371] on div at bounding box center [459, 379] width 284 height 19
click at [468, 334] on div "Pricing is based off previously built unit from 2021 New build specs to be conf…" at bounding box center [407, 343] width 180 height 24
click at [592, 255] on div "- Trailer specs as per previous build - 96Q23 Price includes: - 7.5m Long x 2.6…" at bounding box center [506, 285] width 364 height 63
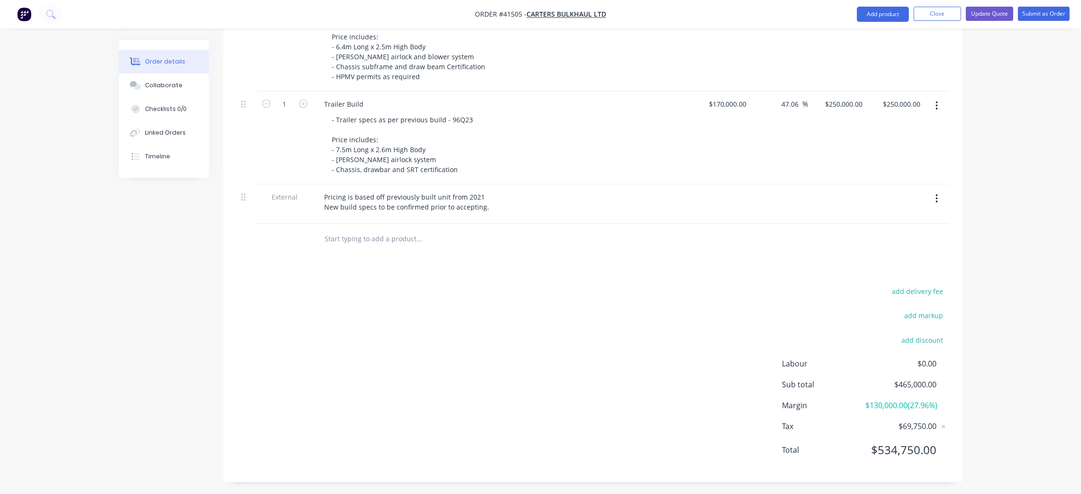
scroll to position [423, 0]
click at [493, 315] on div "add delivery fee add markup add discount Labour $0.00 Sub total $465,000.00 Mar…" at bounding box center [592, 375] width 711 height 183
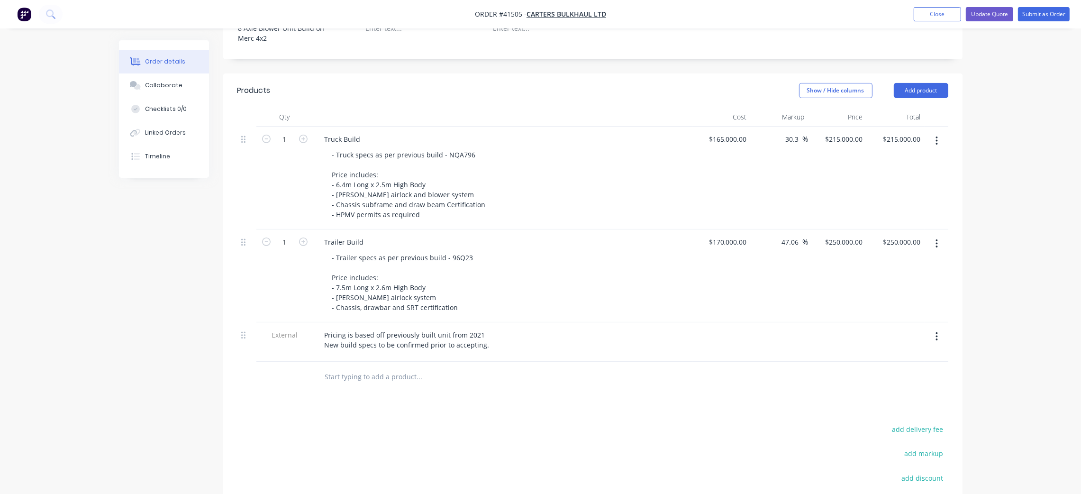
scroll to position [281, 0]
click at [611, 300] on div "- Trailer specs as per previous build - 96Q23 Price includes: - 7.5m Long x 2.6…" at bounding box center [506, 285] width 364 height 63
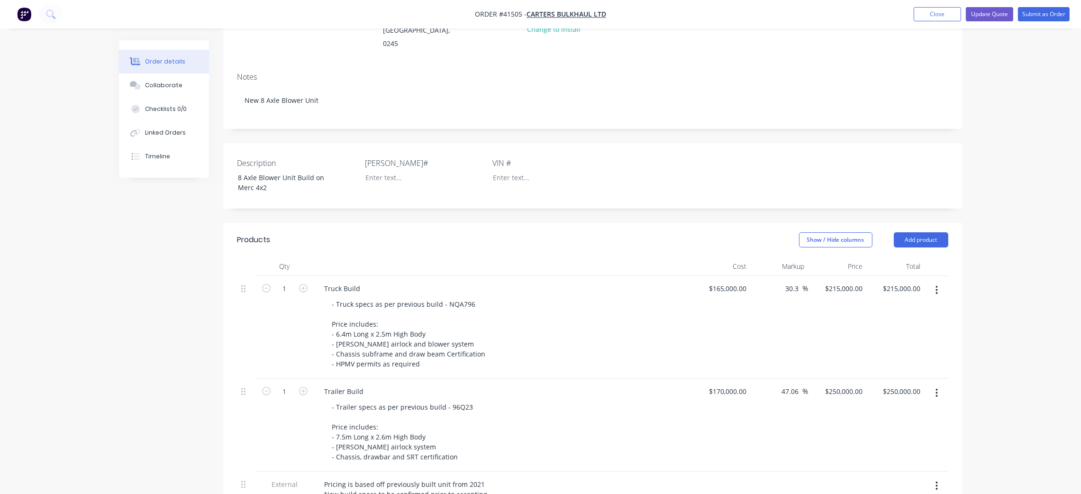
scroll to position [139, 0]
click at [984, 14] on button "Update Quote" at bounding box center [988, 14] width 47 height 14
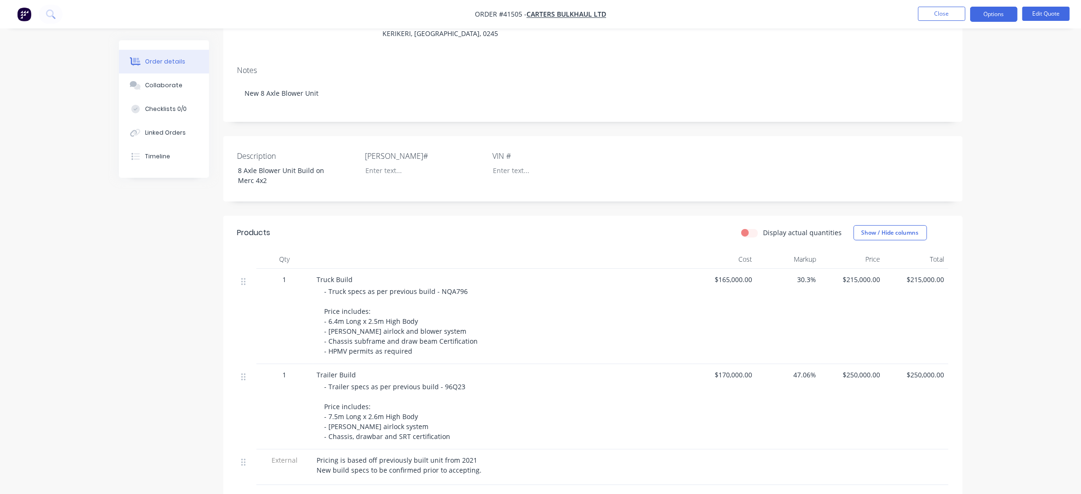
scroll to position [142, 0]
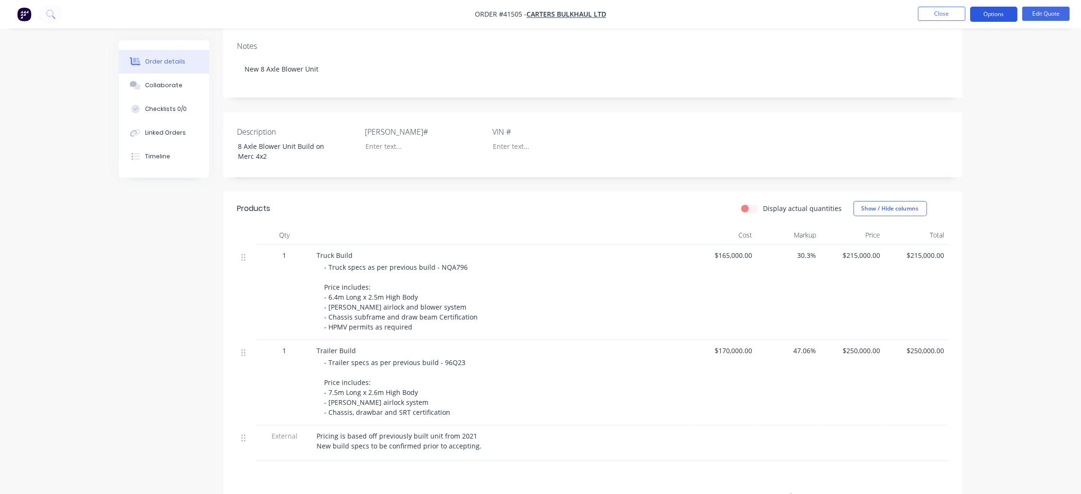
click at [991, 18] on button "Options" at bounding box center [993, 14] width 47 height 15
click at [966, 61] on div "Quote" at bounding box center [964, 58] width 87 height 14
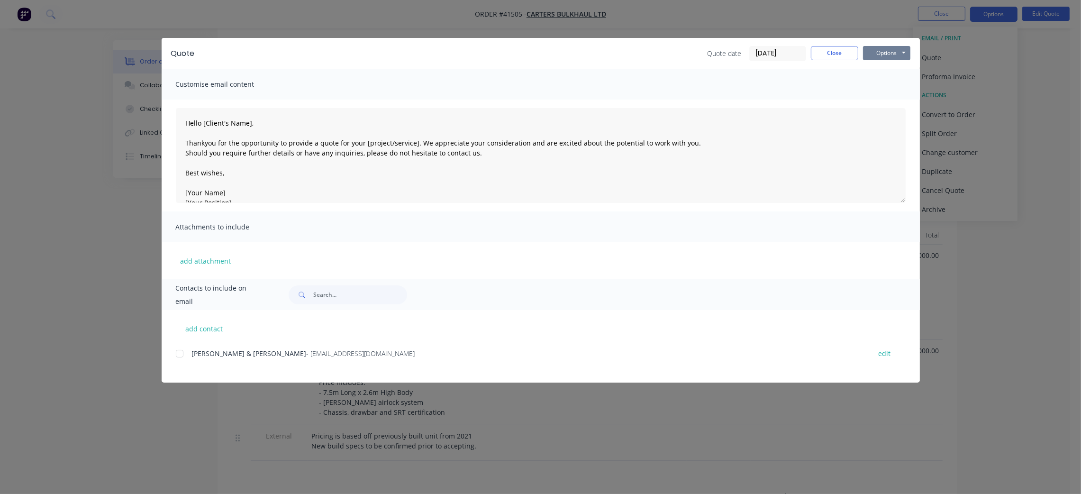
click at [893, 52] on button "Options" at bounding box center [886, 53] width 47 height 14
click at [901, 70] on button "Preview" at bounding box center [893, 70] width 61 height 16
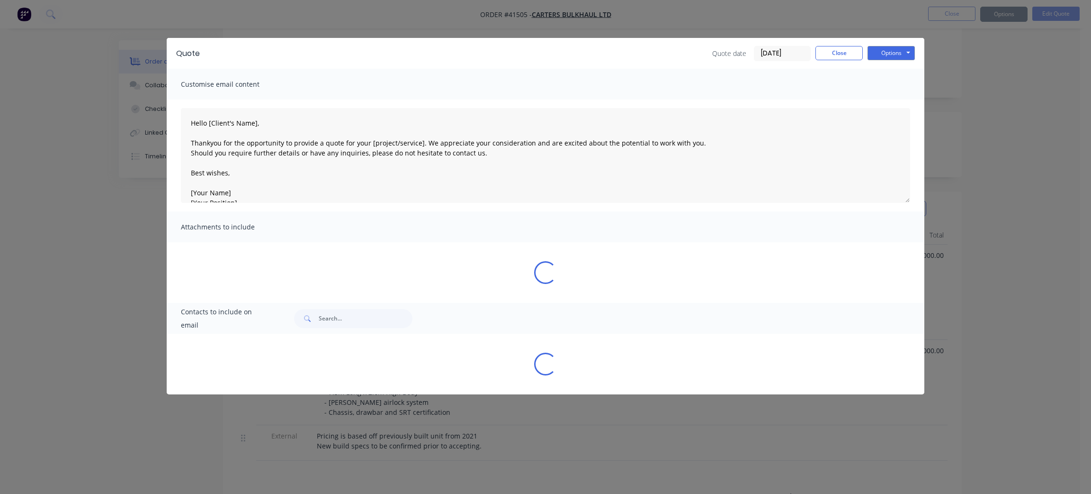
type textarea "Hello [Client's Name], Thankyou for the opportunity to provide a quote for your…"
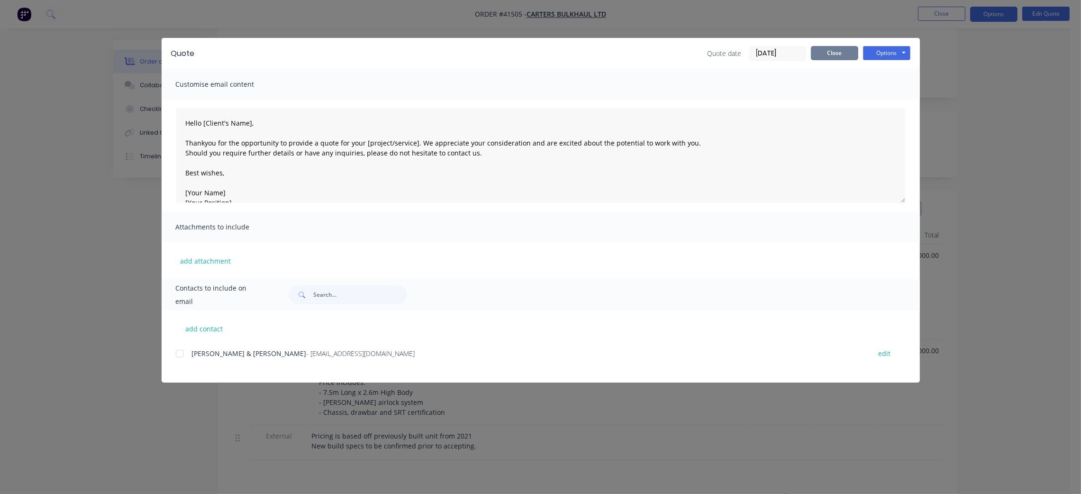
click at [840, 52] on button "Close" at bounding box center [833, 53] width 47 height 14
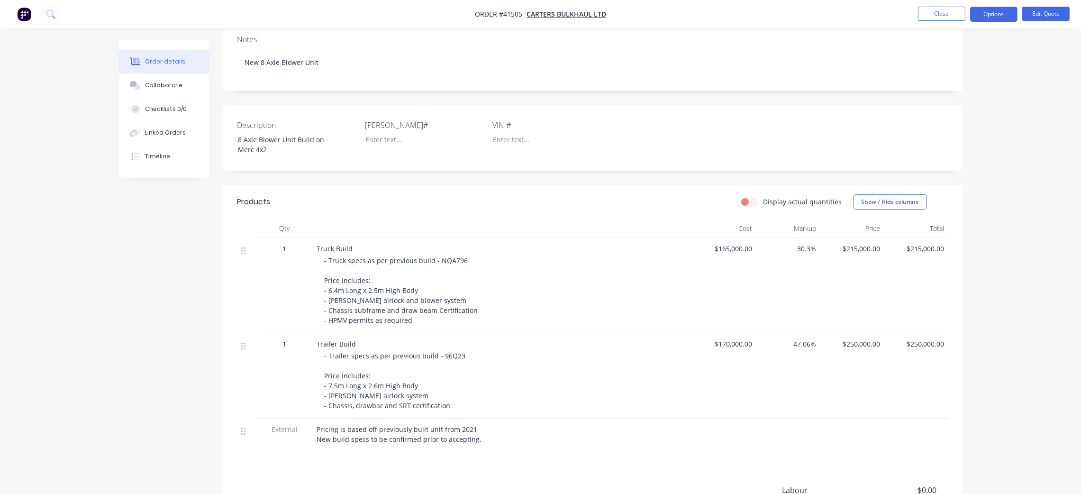
scroll to position [146, 0]
click at [355, 250] on div "Truck Build" at bounding box center [502, 251] width 371 height 10
click at [352, 250] on div "Truck Build" at bounding box center [502, 251] width 371 height 10
click at [1039, 15] on button "Edit Quote" at bounding box center [1045, 14] width 47 height 14
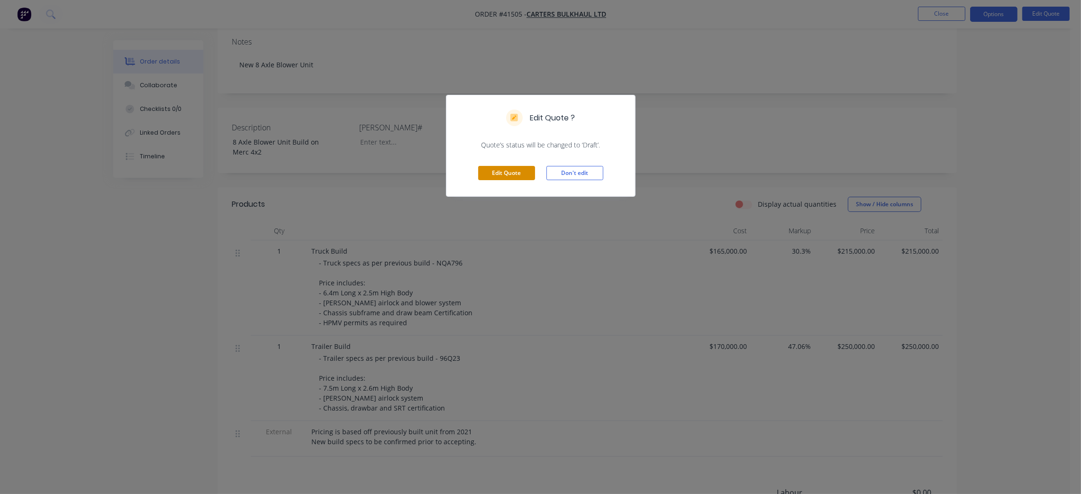
click at [514, 171] on button "Edit Quote" at bounding box center [506, 173] width 57 height 14
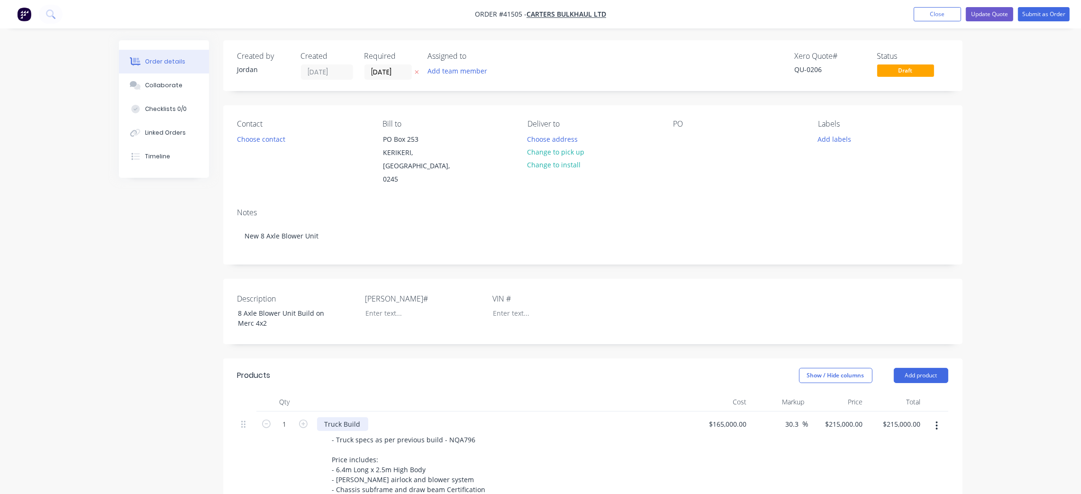
click at [361, 417] on div "Truck Build" at bounding box center [342, 424] width 51 height 14
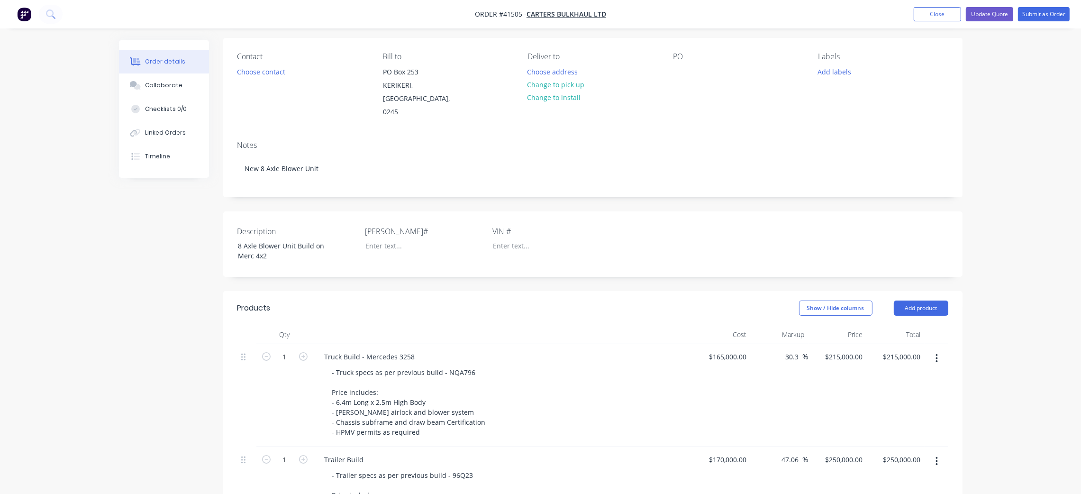
scroll to position [71, 0]
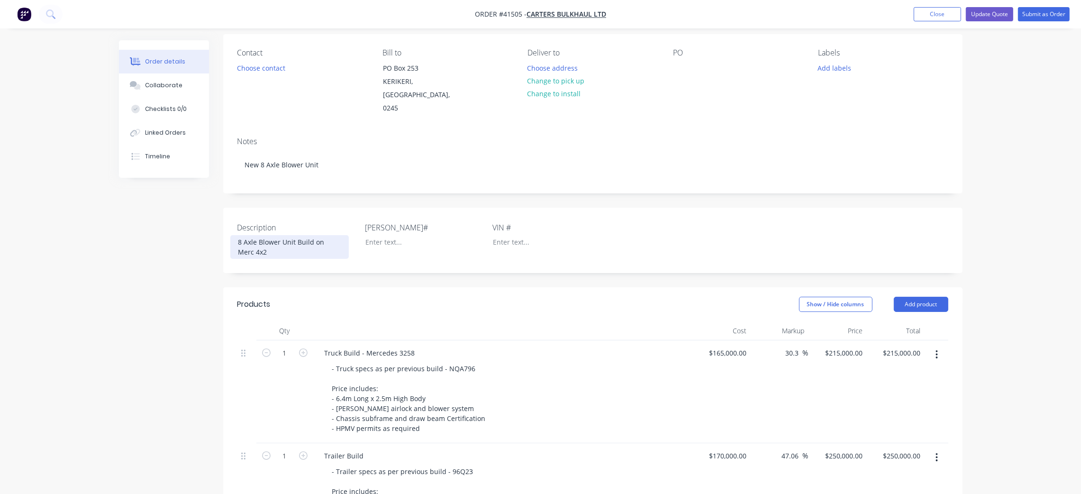
click at [340, 235] on div "8 Axle Blower Unit Build on Merc 4x2" at bounding box center [289, 247] width 118 height 24
click at [353, 297] on div "Products" at bounding box center [312, 304] width 151 height 15
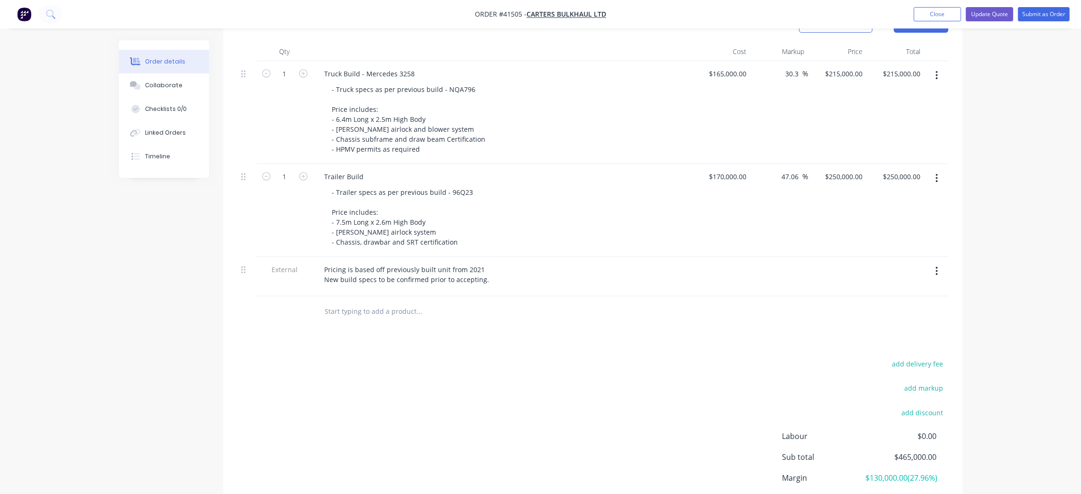
scroll to position [355, 0]
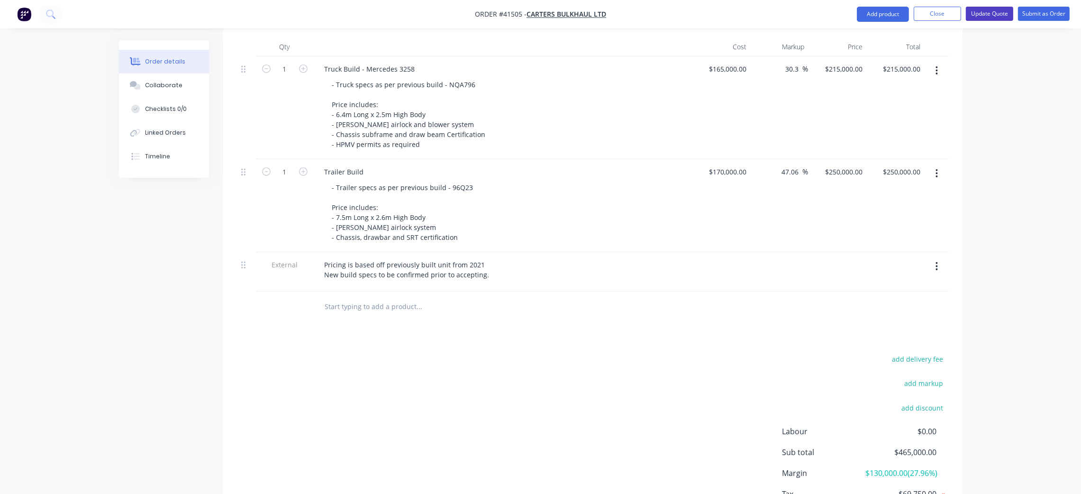
click at [996, 11] on button "Update Quote" at bounding box center [988, 14] width 47 height 14
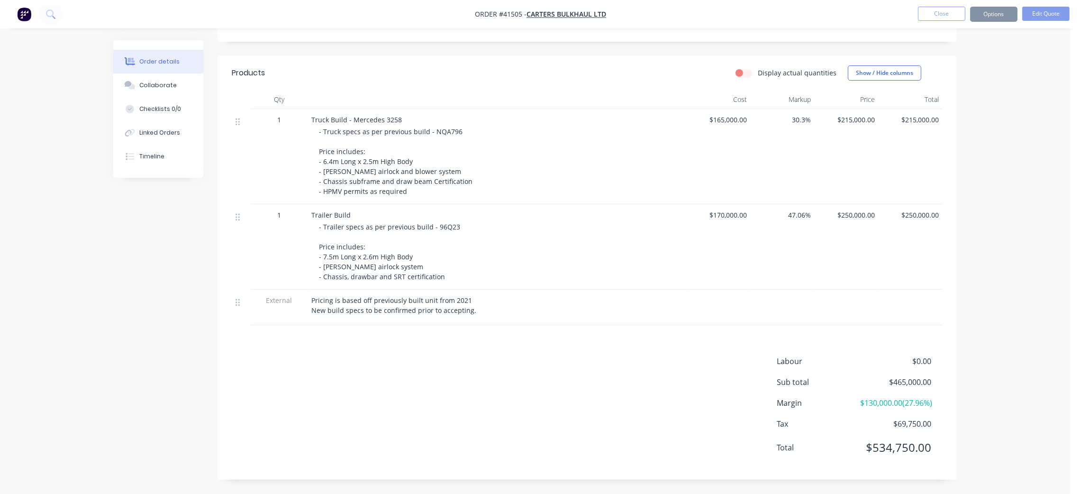
scroll to position [0, 0]
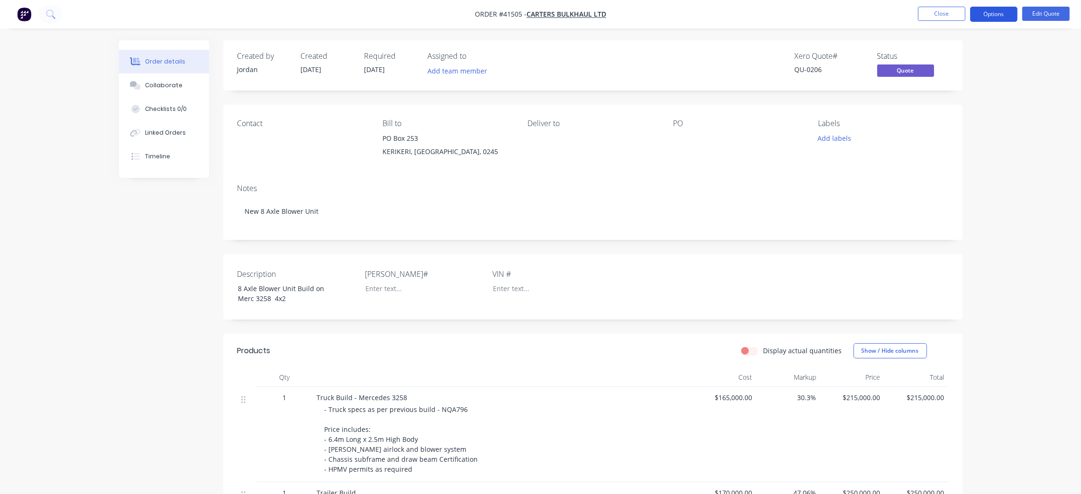
click at [1006, 14] on button "Options" at bounding box center [993, 14] width 47 height 15
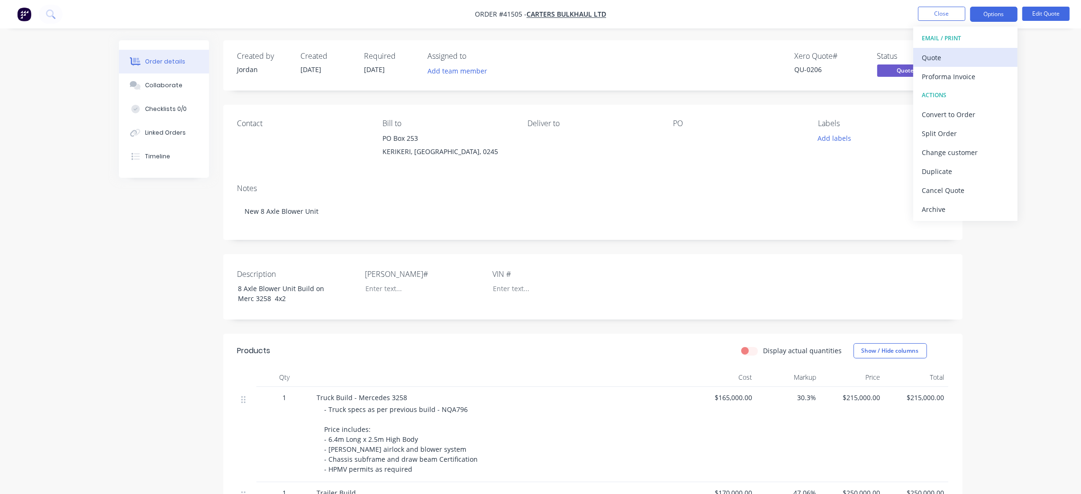
click at [954, 58] on div "Quote" at bounding box center [964, 58] width 87 height 14
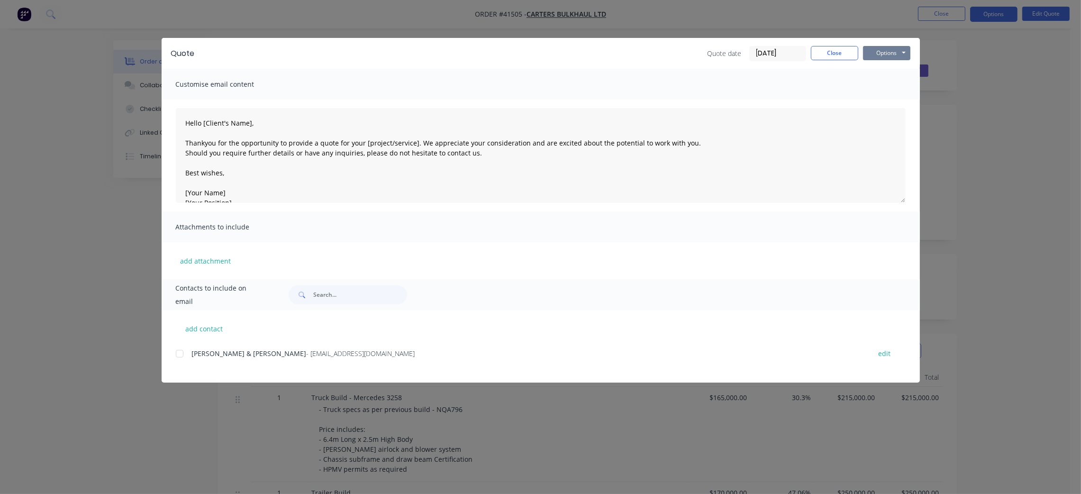
click at [900, 54] on button "Options" at bounding box center [886, 53] width 47 height 14
click at [901, 70] on button "Preview" at bounding box center [893, 70] width 61 height 16
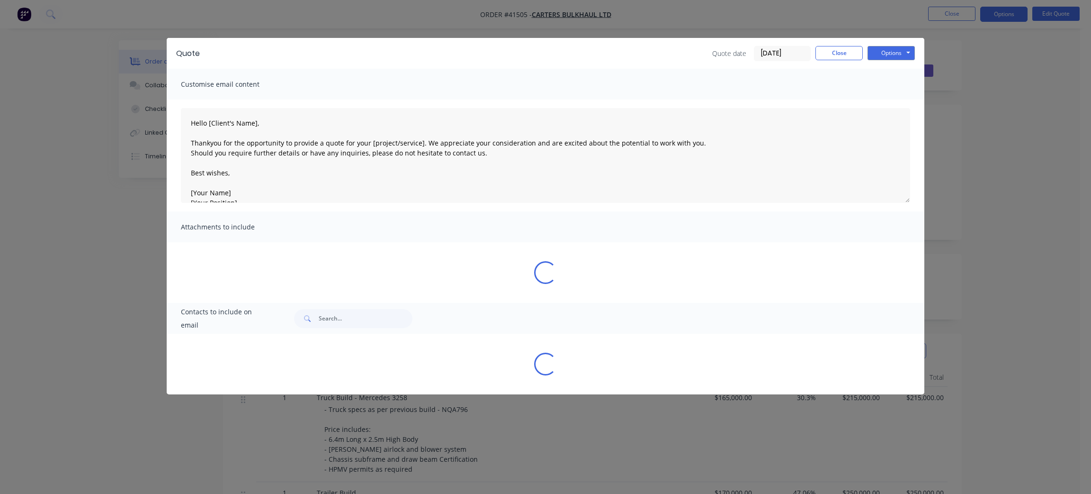
type textarea "Hello [Client's Name], Thankyou for the opportunity to provide a quote for your…"
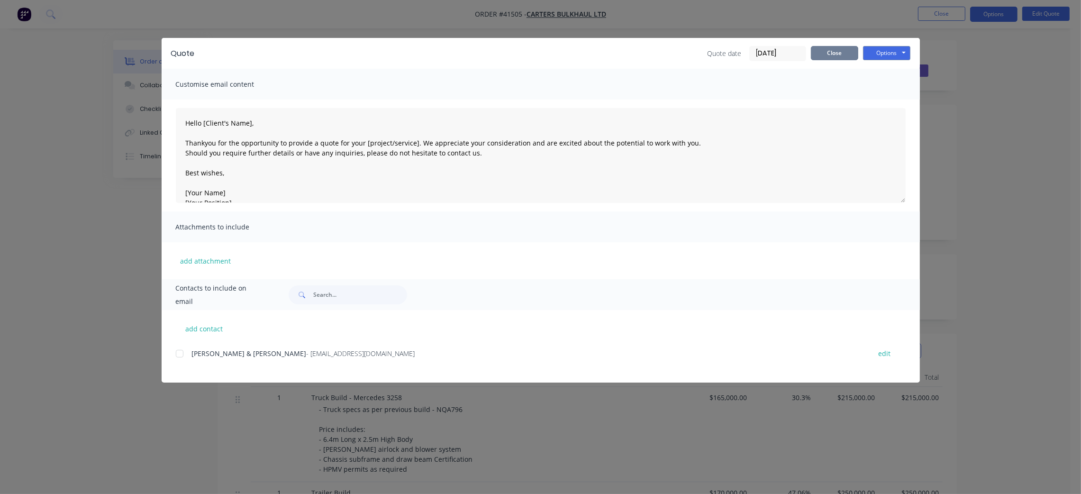
click at [828, 56] on button "Close" at bounding box center [833, 53] width 47 height 14
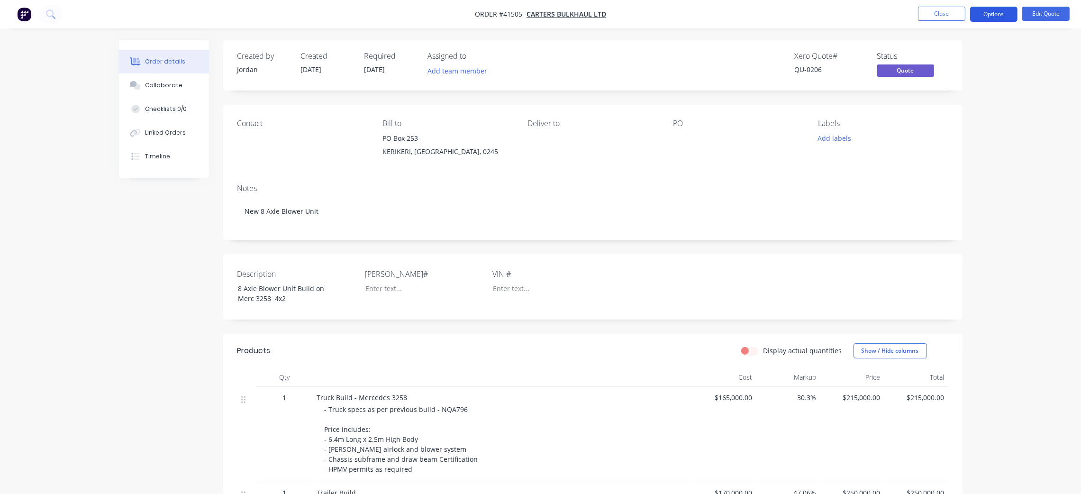
click at [987, 20] on button "Options" at bounding box center [993, 14] width 47 height 15
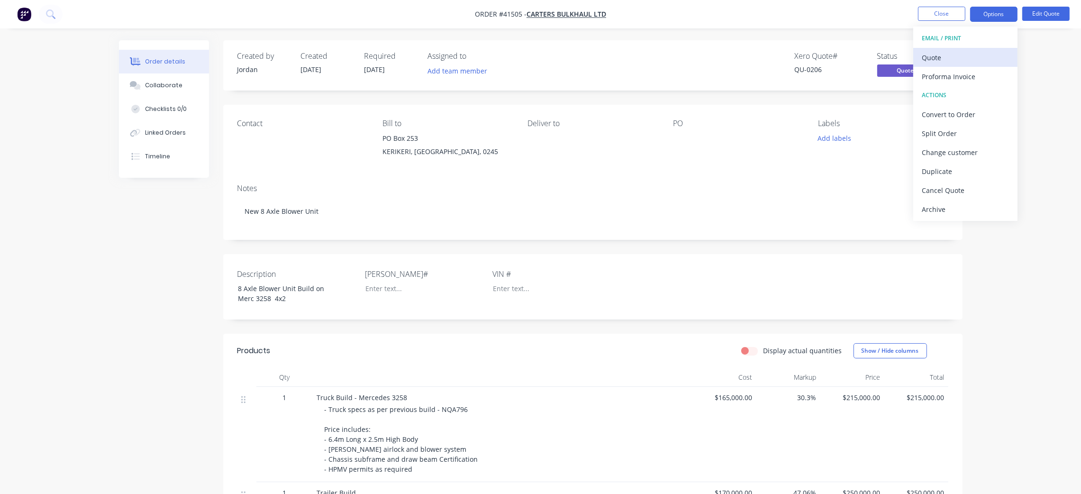
click at [957, 61] on div "Quote" at bounding box center [964, 58] width 87 height 14
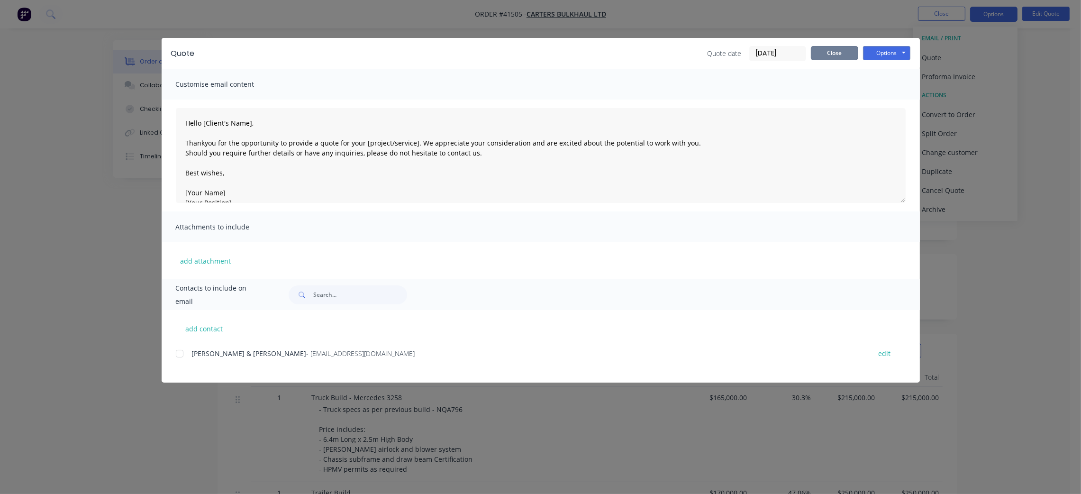
drag, startPoint x: 835, startPoint y: 57, endPoint x: 835, endPoint y: 41, distance: 16.1
click at [835, 56] on button "Close" at bounding box center [833, 53] width 47 height 14
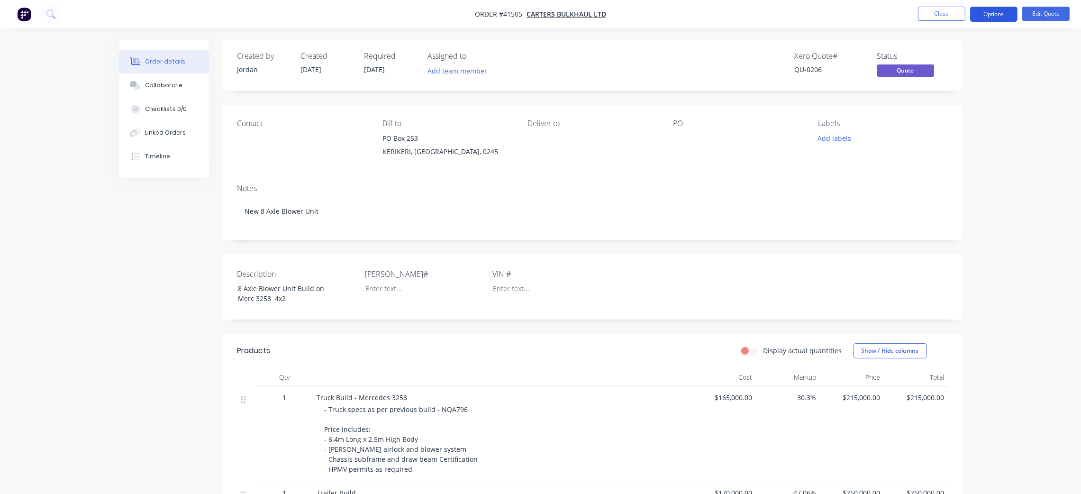
click at [995, 13] on button "Options" at bounding box center [993, 14] width 47 height 15
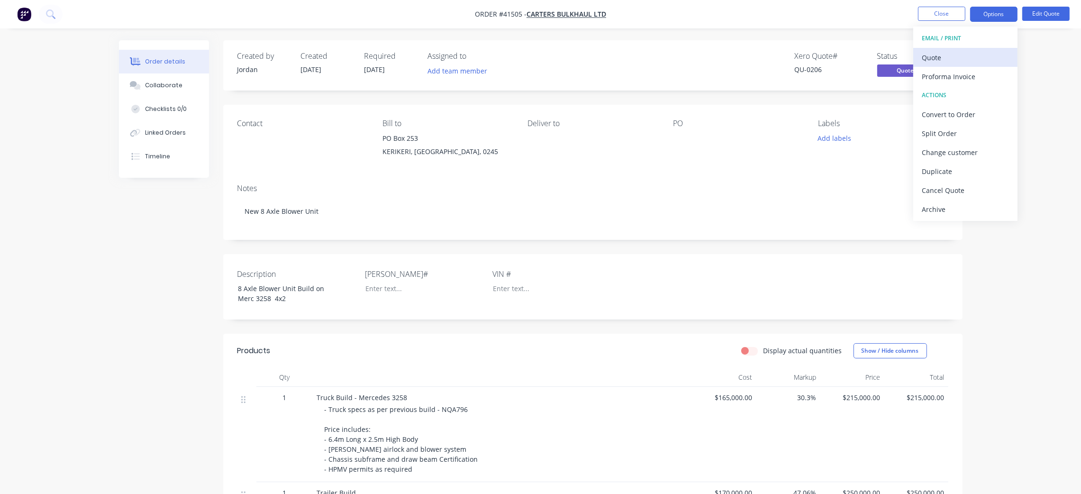
click at [951, 54] on div "Quote" at bounding box center [964, 58] width 87 height 14
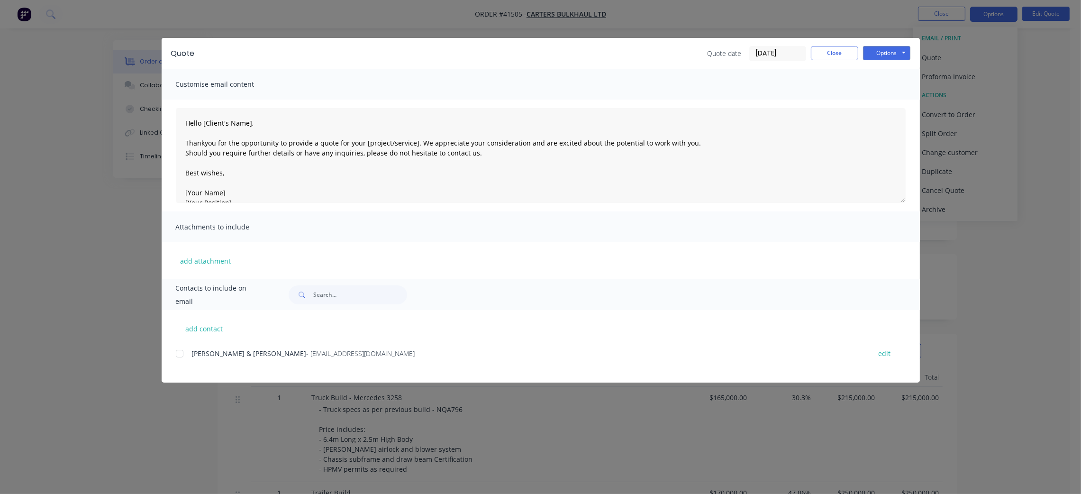
click at [885, 61] on div "Options Preview Print Email" at bounding box center [886, 53] width 47 height 15
click at [886, 53] on button "Options" at bounding box center [886, 53] width 47 height 14
click at [894, 70] on button "Preview" at bounding box center [893, 70] width 61 height 16
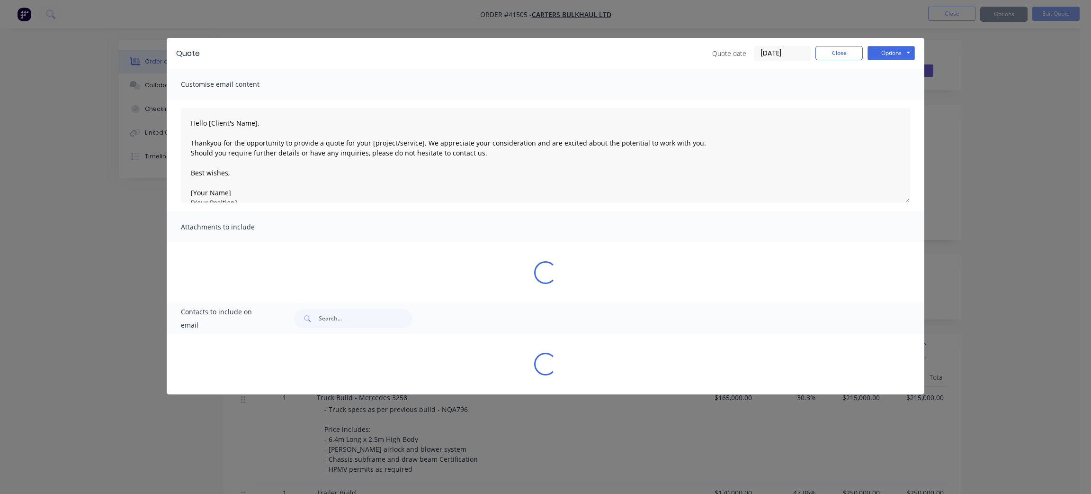
type textarea "Hello [Client's Name], Thankyou for the opportunity to provide a quote for your…"
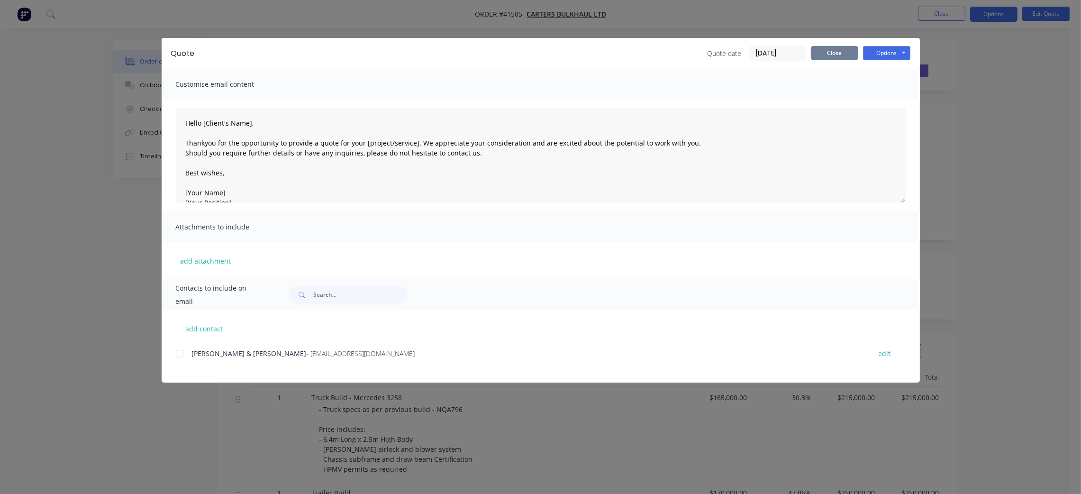
click at [839, 55] on button "Close" at bounding box center [833, 53] width 47 height 14
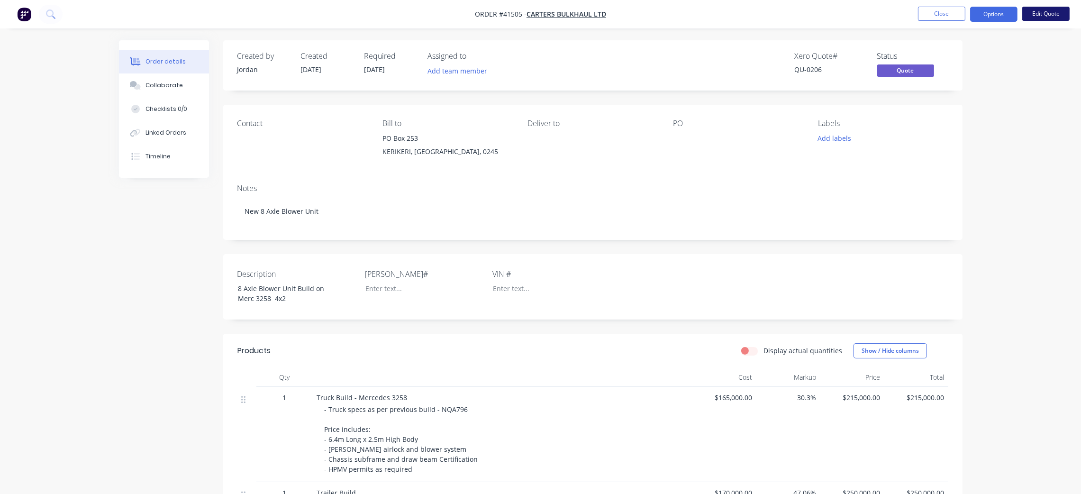
click at [1038, 11] on button "Edit Quote" at bounding box center [1045, 14] width 47 height 14
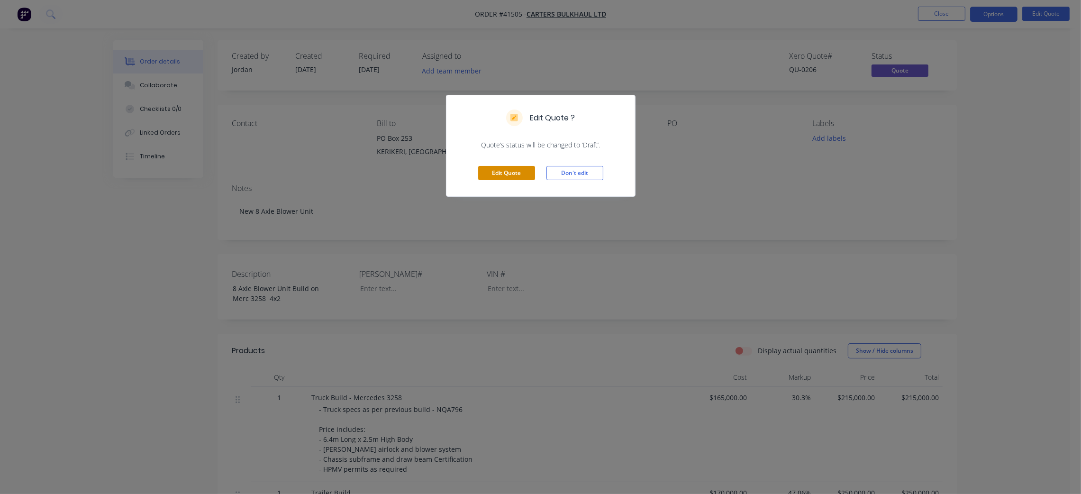
click at [498, 173] on button "Edit Quote" at bounding box center [506, 173] width 57 height 14
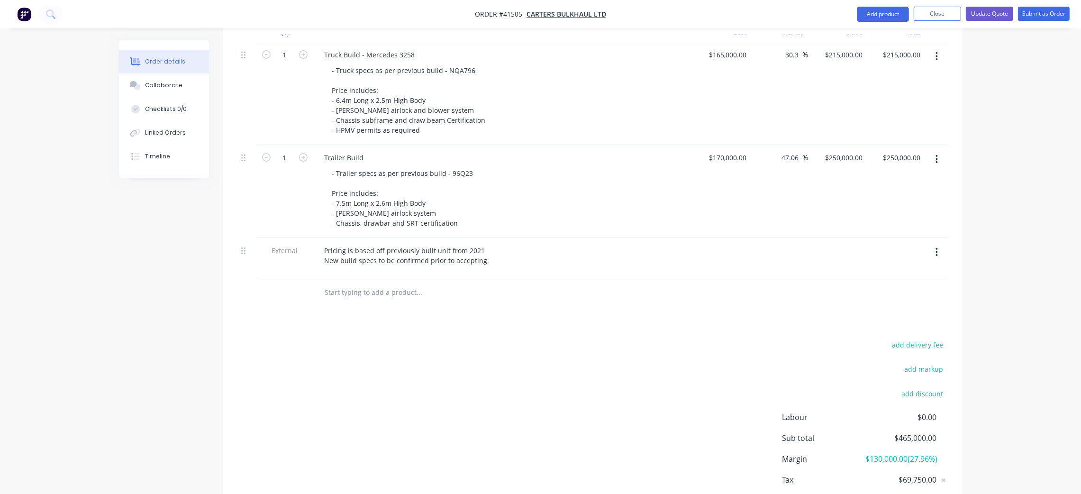
scroll to position [423, 0]
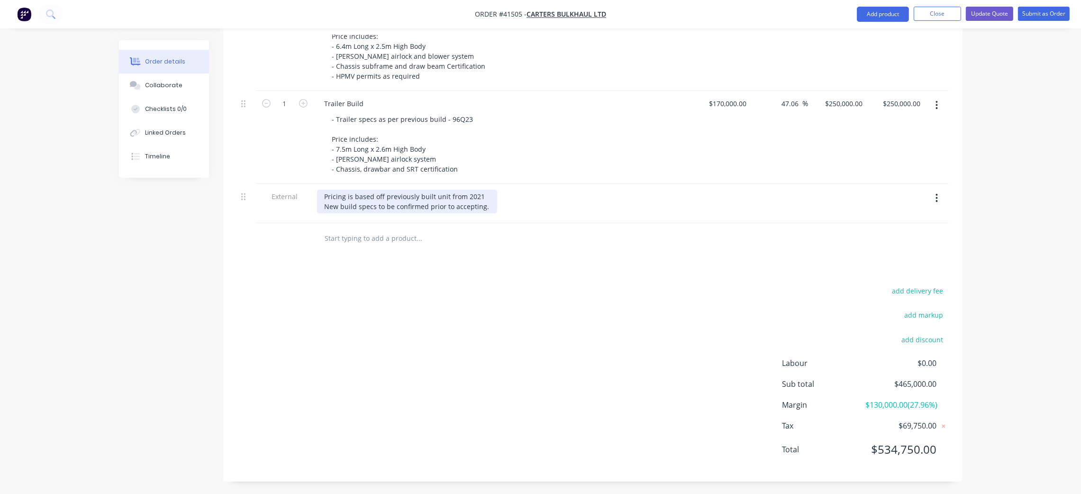
click at [346, 189] on div "Pricing is based off previously built unit from 2021 New build specs to be conf…" at bounding box center [407, 201] width 180 height 24
drag, startPoint x: 371, startPoint y: 181, endPoint x: 346, endPoint y: 180, distance: 25.1
click at [346, 189] on div "Pricing is based off previously built unit from 2021 New build specs to be conf…" at bounding box center [407, 201] width 180 height 24
click at [515, 294] on div "add delivery fee add markup add discount Labour $0.00 Sub total $465,000.00 Mar…" at bounding box center [592, 375] width 711 height 183
click at [982, 9] on button "Update Quote" at bounding box center [988, 14] width 47 height 14
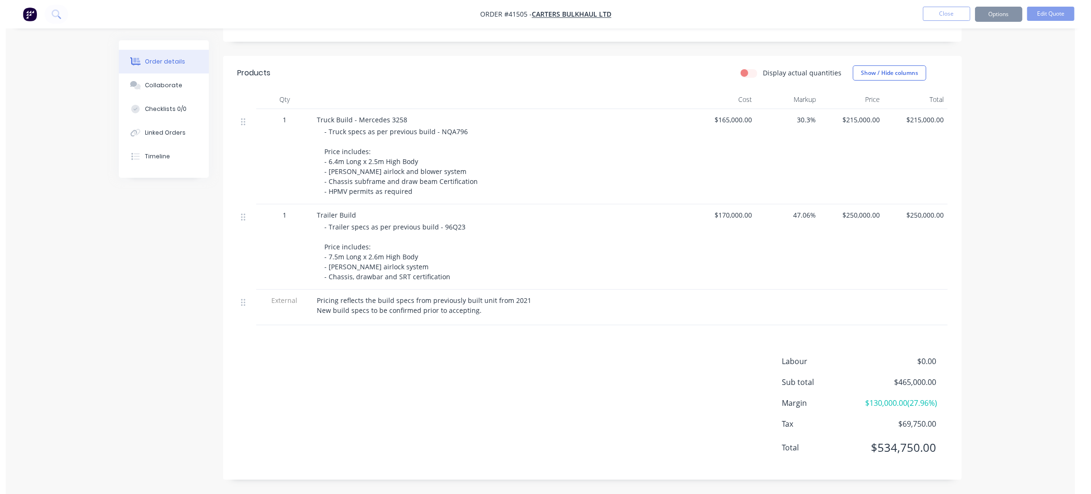
scroll to position [0, 0]
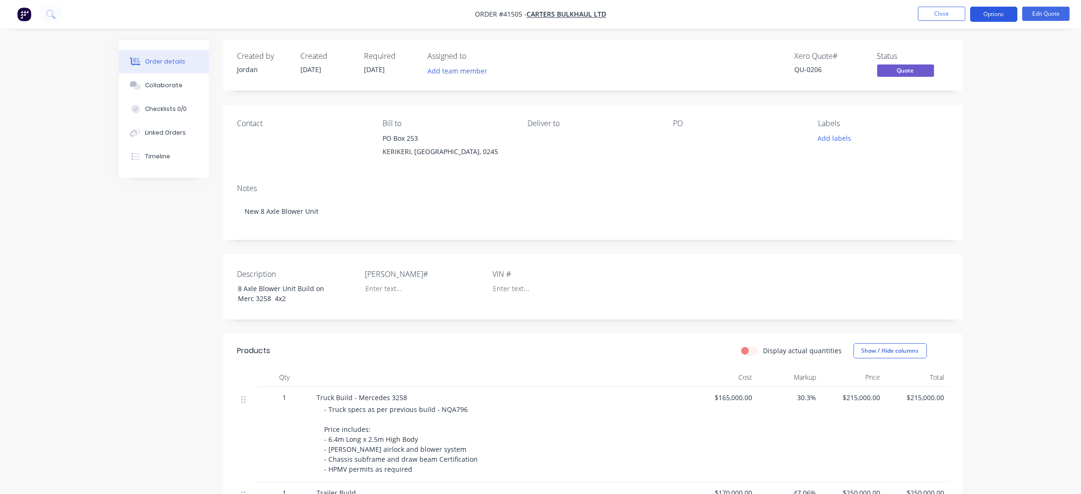
click at [1008, 14] on button "Options" at bounding box center [993, 14] width 47 height 15
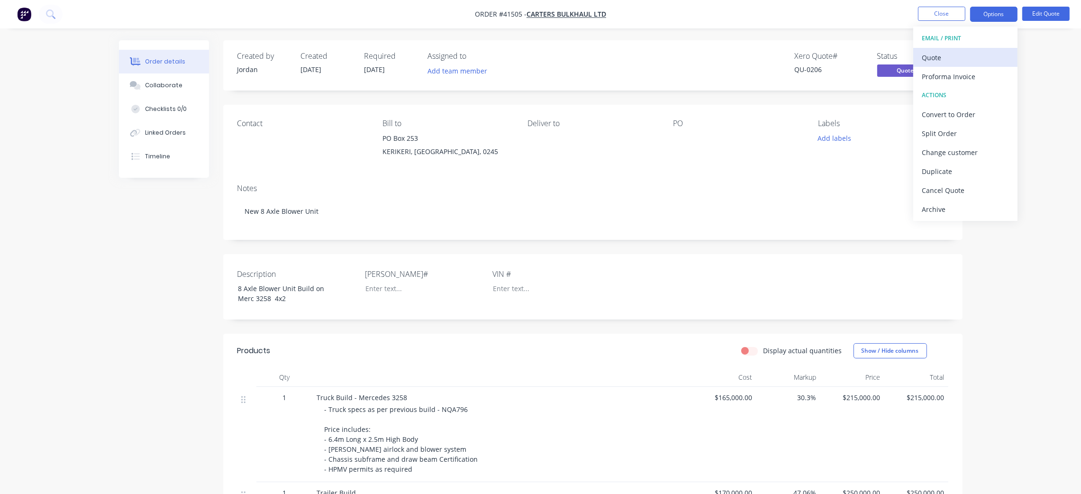
click at [969, 54] on div "Quote" at bounding box center [964, 58] width 87 height 14
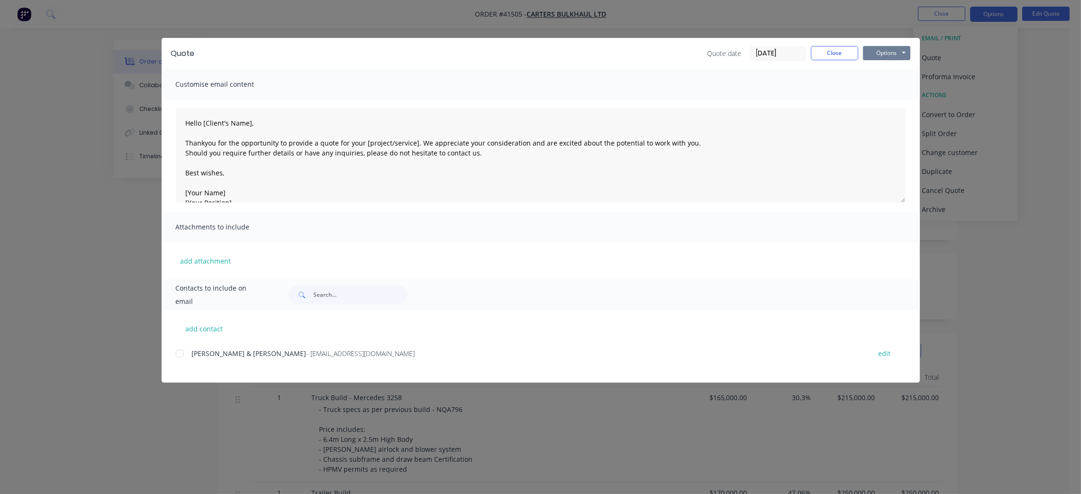
click at [908, 54] on button "Options" at bounding box center [886, 53] width 47 height 14
click at [896, 72] on button "Preview" at bounding box center [893, 70] width 61 height 16
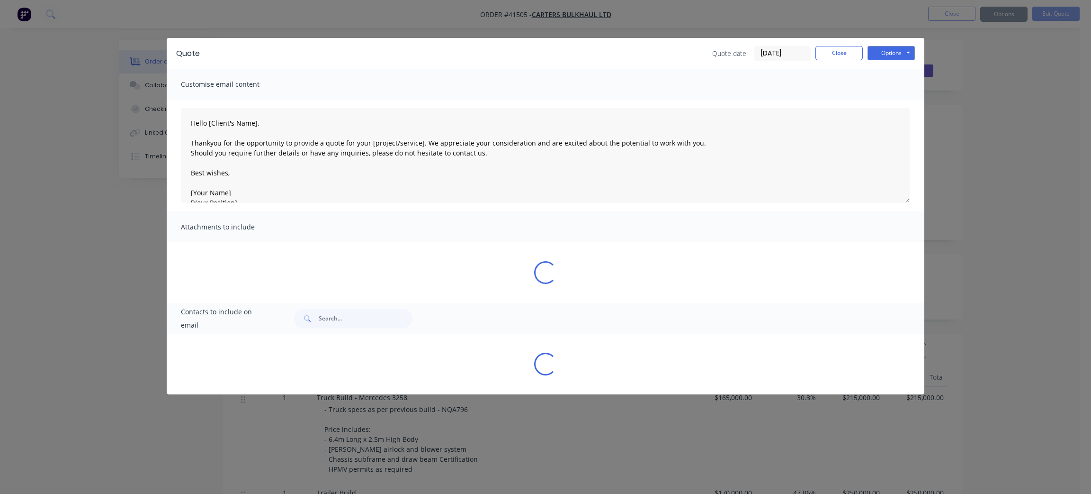
type textarea "Hello [Client's Name], Thankyou for the opportunity to provide a quote for your…"
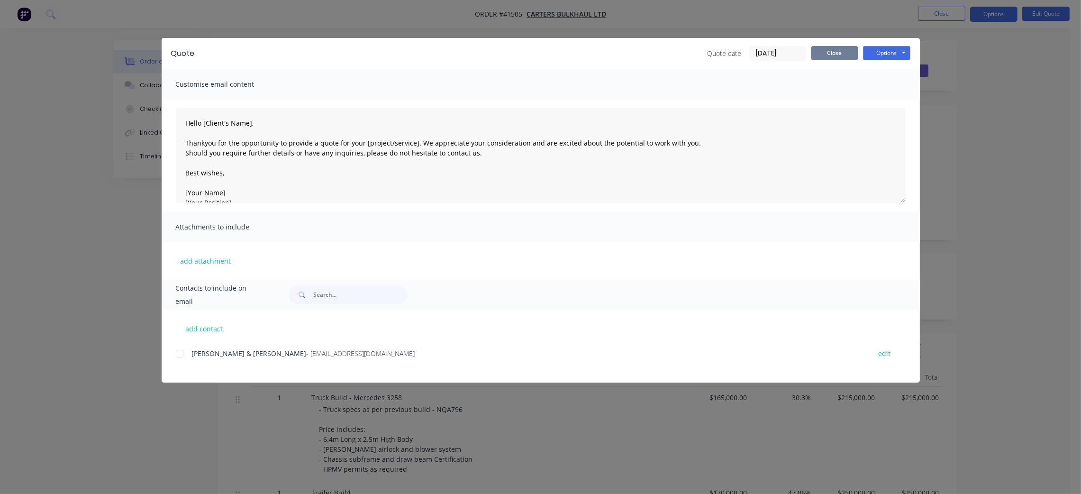
click at [828, 52] on button "Close" at bounding box center [833, 53] width 47 height 14
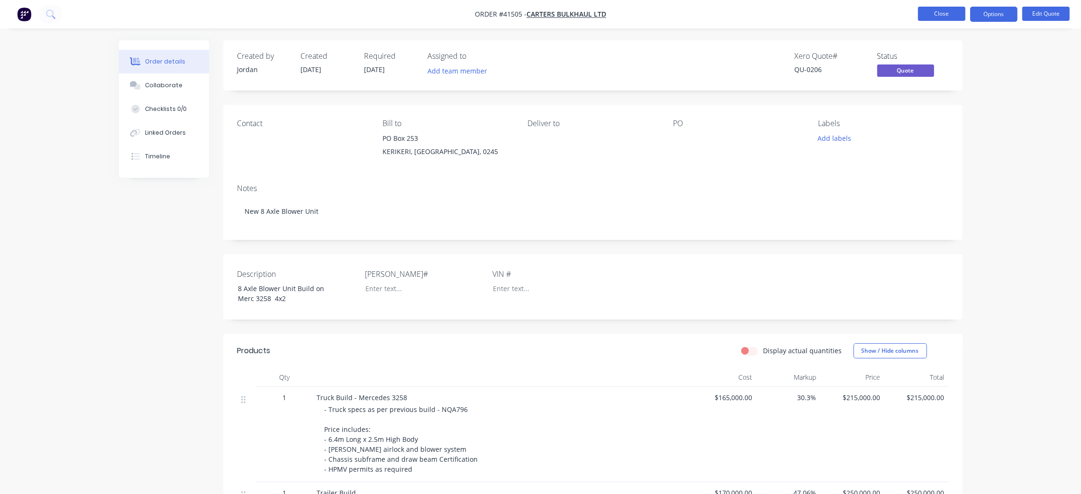
click at [931, 13] on button "Close" at bounding box center [941, 14] width 47 height 14
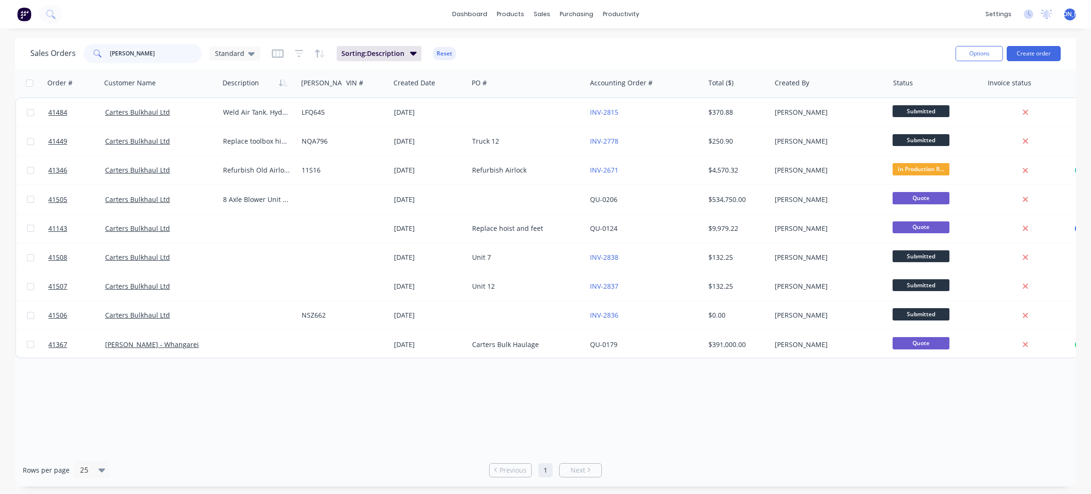
drag, startPoint x: 150, startPoint y: 50, endPoint x: 69, endPoint y: 49, distance: 80.5
click at [80, 49] on div "Sales Orders [PERSON_NAME] Standard" at bounding box center [145, 53] width 230 height 19
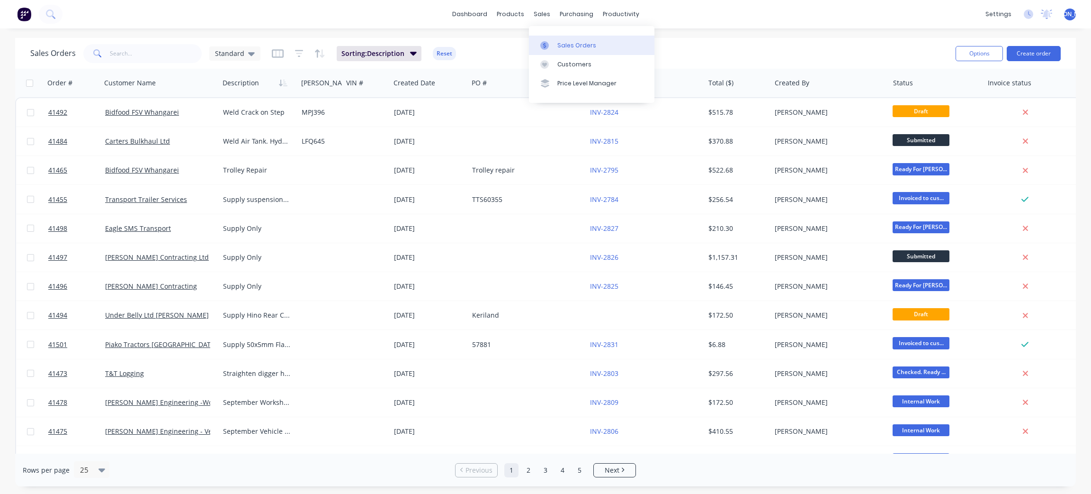
click at [569, 41] on div "Sales Orders" at bounding box center [577, 45] width 39 height 9
click at [454, 85] on icon "button" at bounding box center [456, 83] width 4 height 7
click at [453, 85] on icon "button" at bounding box center [454, 83] width 9 height 8
click at [452, 84] on icon "button" at bounding box center [451, 83] width 3 height 7
click at [450, 81] on icon "button" at bounding box center [454, 83] width 9 height 8
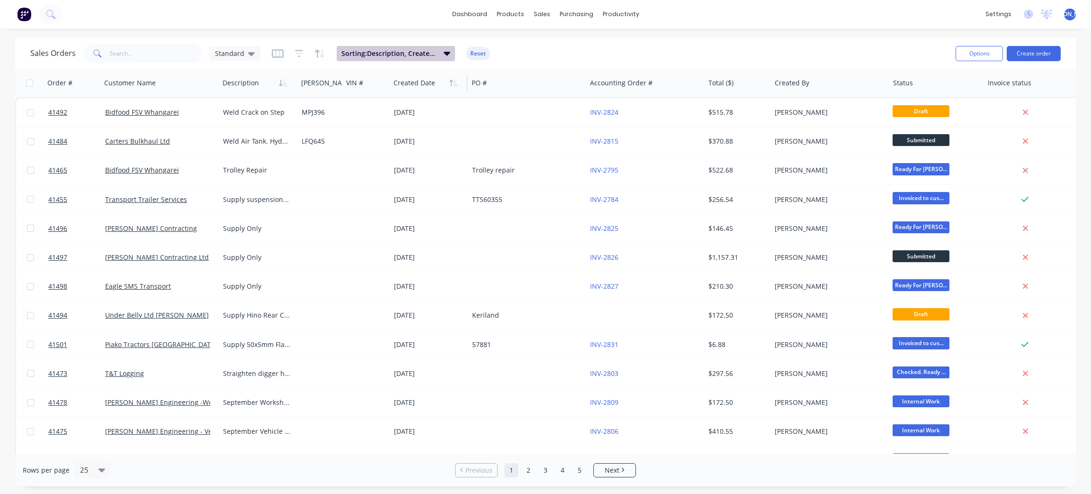
click at [437, 55] on button "Sorting: Description, Created Date" at bounding box center [396, 53] width 118 height 15
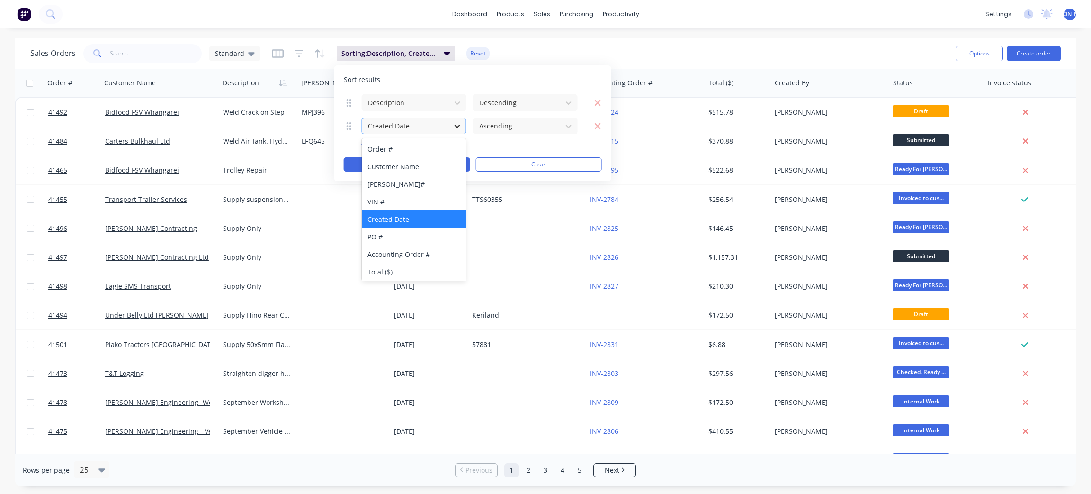
click at [457, 127] on icon at bounding box center [458, 126] width 6 height 3
click at [431, 219] on div "Created Date" at bounding box center [414, 219] width 105 height 18
click at [569, 127] on icon at bounding box center [569, 126] width 6 height 3
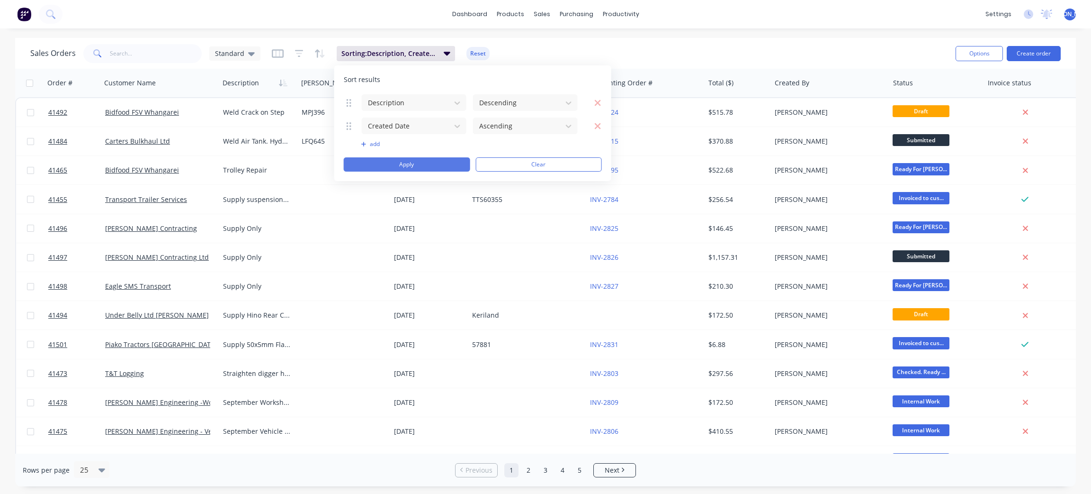
click at [420, 166] on button "Apply" at bounding box center [407, 164] width 126 height 14
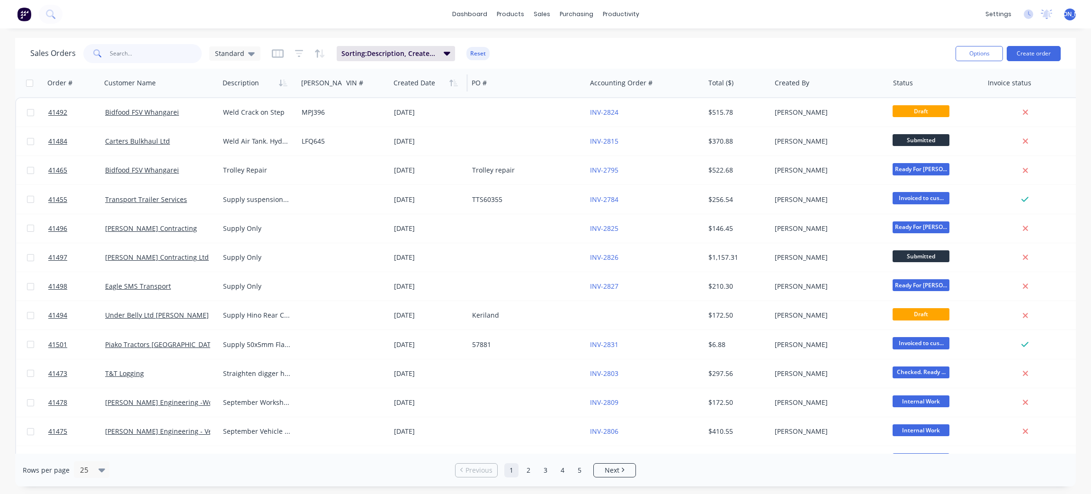
click at [149, 51] on input "text" at bounding box center [156, 53] width 92 height 19
click at [127, 51] on input "text" at bounding box center [156, 53] width 92 height 19
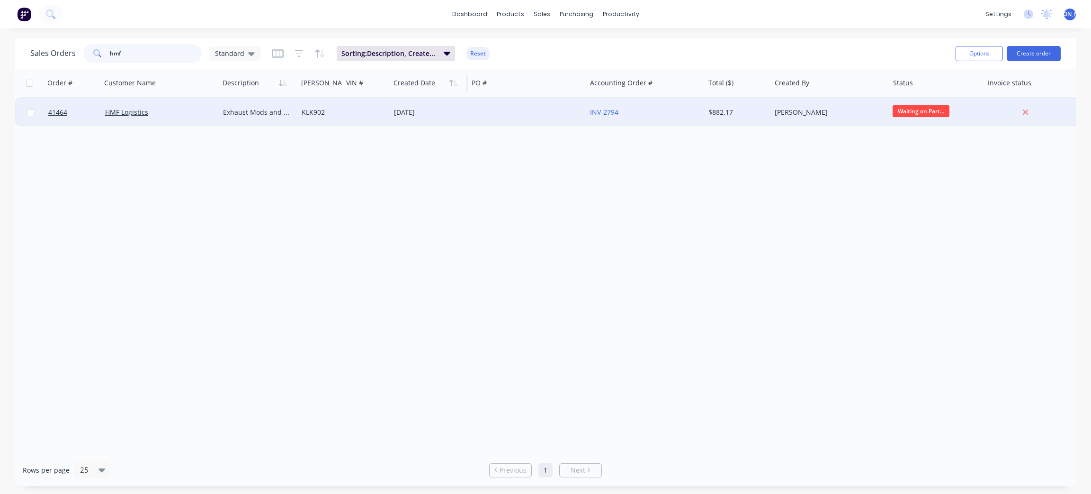
type input "hmf"
click at [161, 116] on div "HMF Logistics" at bounding box center [157, 112] width 105 height 9
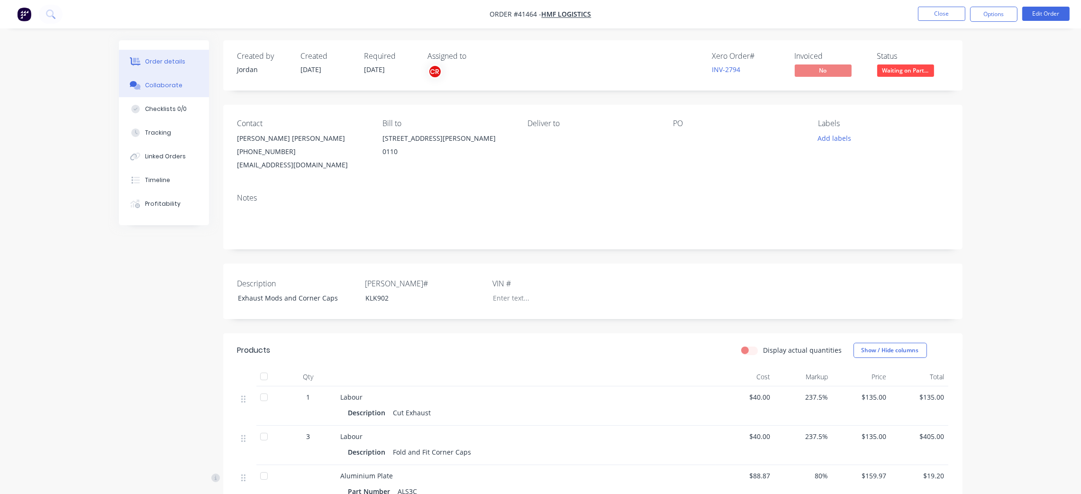
click at [175, 90] on button "Collaborate" at bounding box center [164, 85] width 90 height 24
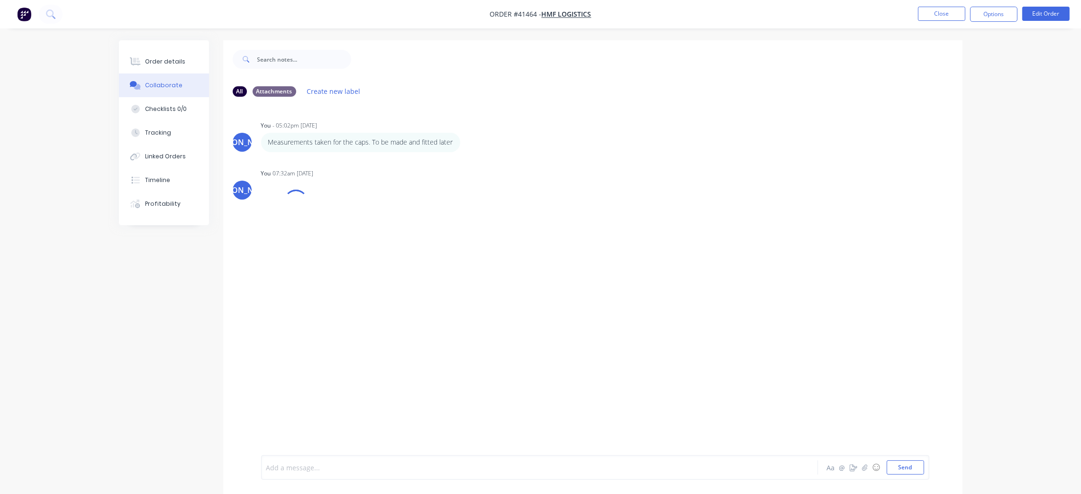
click at [346, 466] on div at bounding box center [513, 467] width 493 height 10
